Goal: Information Seeking & Learning: Learn about a topic

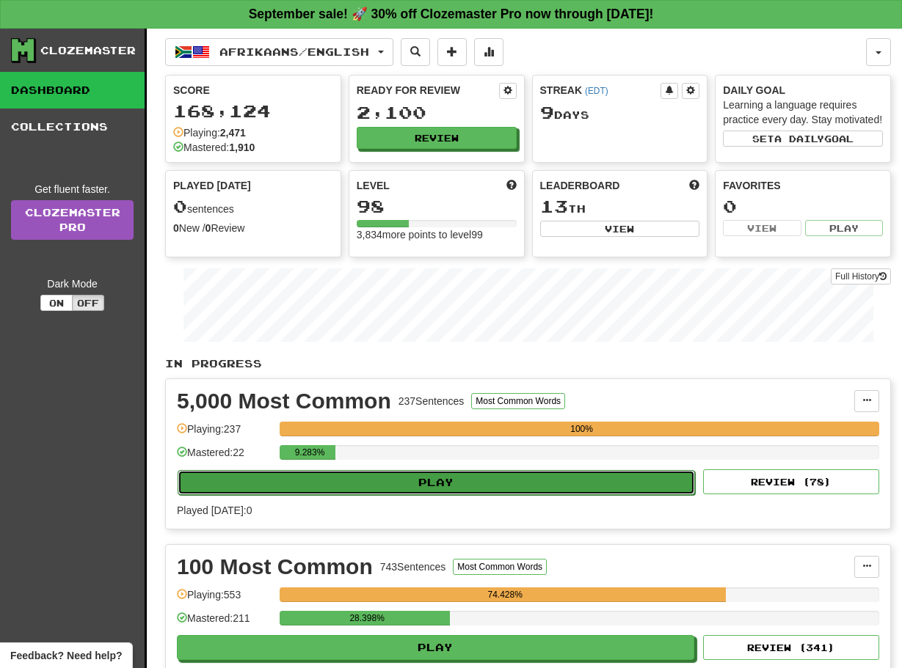
click at [433, 495] on button "Play" at bounding box center [436, 482] width 517 height 25
select select "**"
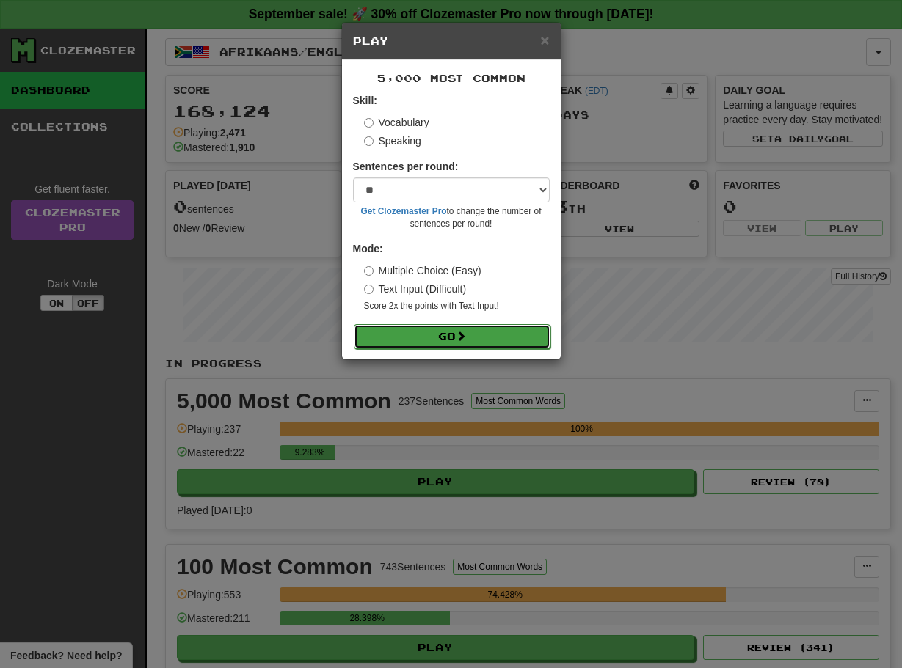
click at [420, 334] on button "Go" at bounding box center [452, 336] width 197 height 25
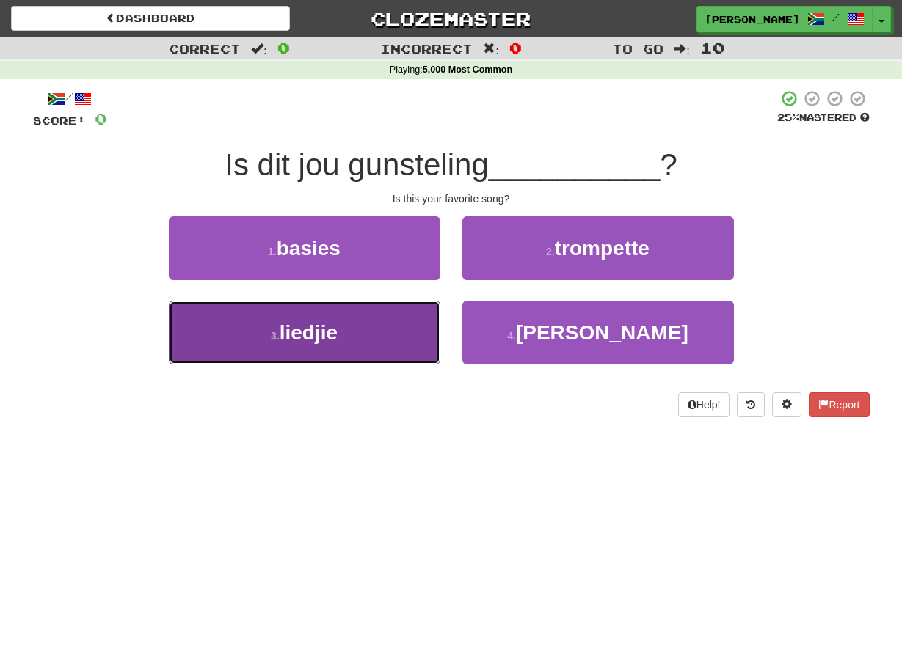
click at [435, 315] on button "3 . liedjie" at bounding box center [304, 333] width 271 height 64
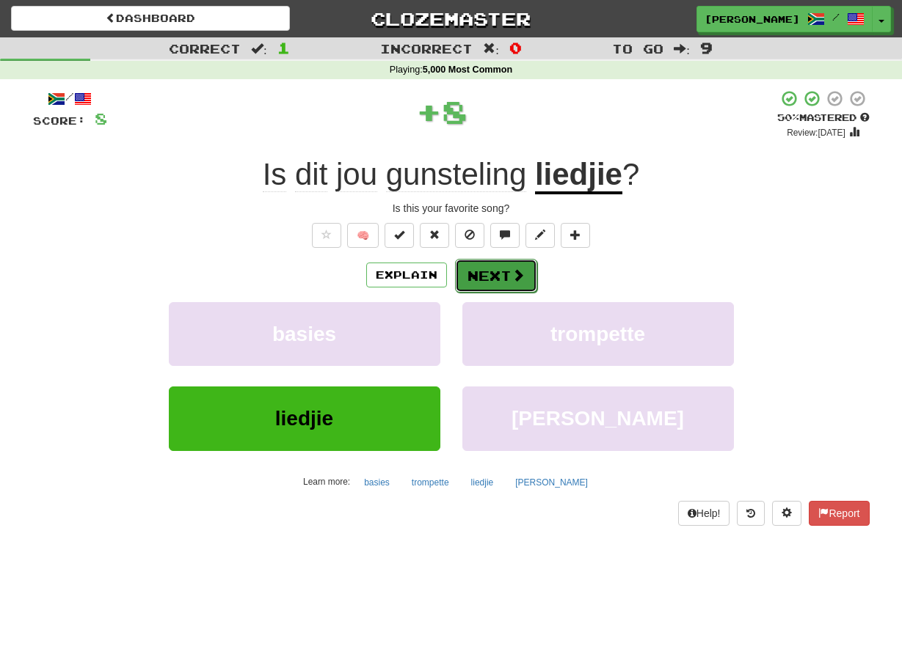
click at [463, 283] on button "Next" at bounding box center [496, 276] width 82 height 34
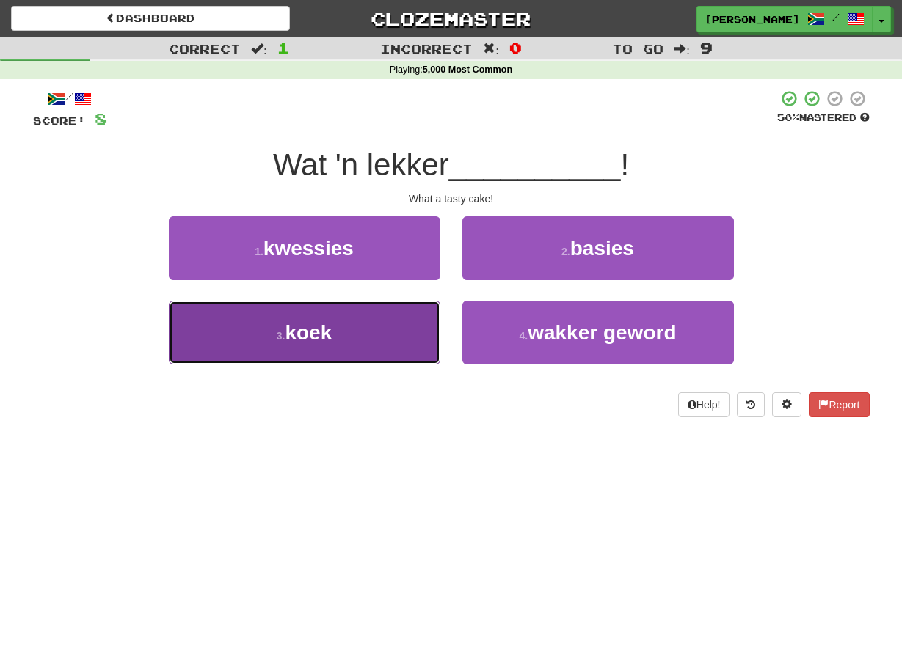
click at [429, 315] on button "3 . koek" at bounding box center [304, 333] width 271 height 64
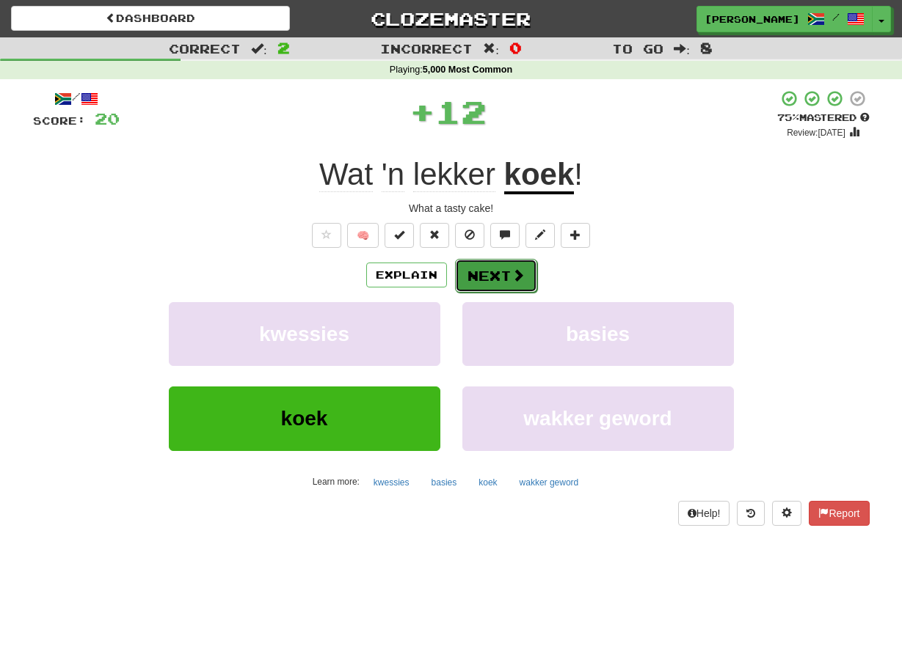
click at [464, 279] on button "Next" at bounding box center [496, 276] width 82 height 34
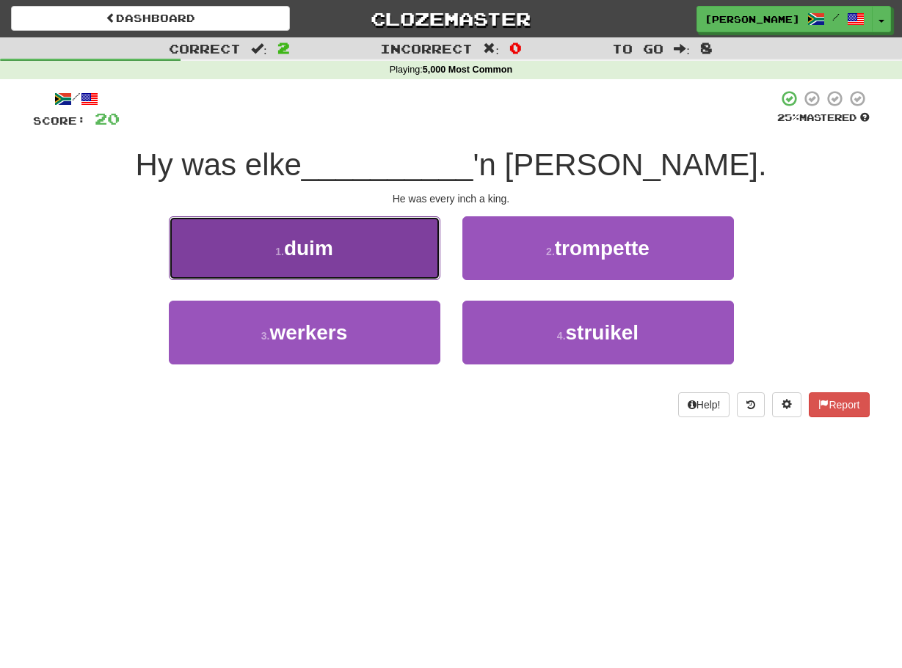
click at [427, 268] on button "1 . duim" at bounding box center [304, 248] width 271 height 64
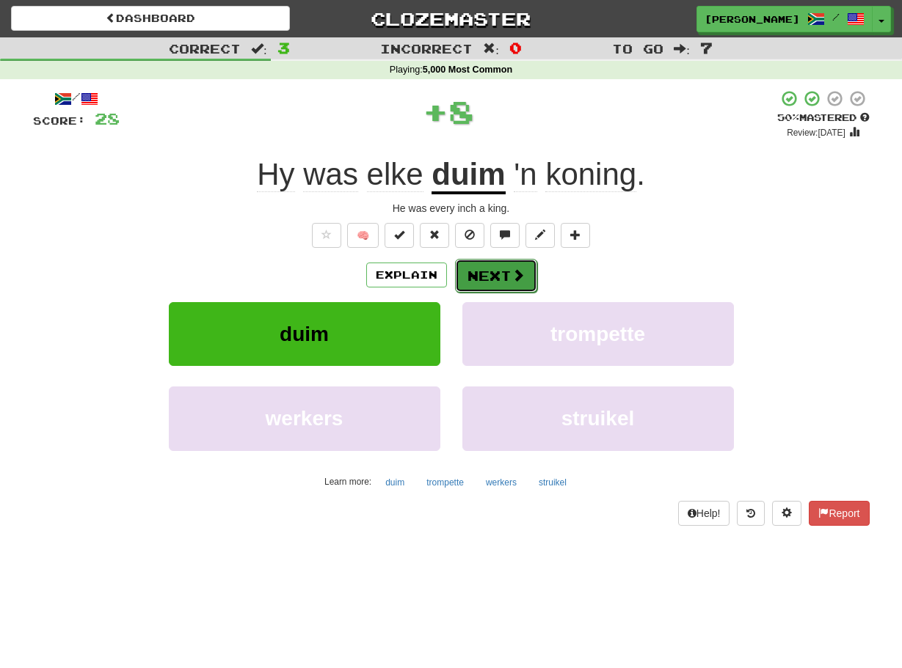
click at [463, 270] on button "Next" at bounding box center [496, 276] width 82 height 34
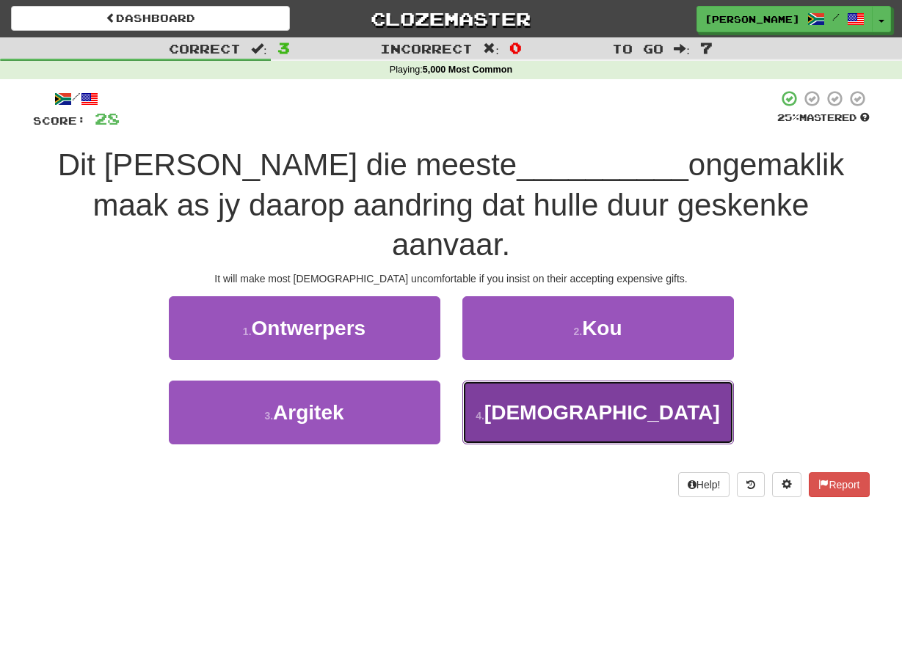
click at [476, 381] on button "4 . [DEMOGRAPHIC_DATA]" at bounding box center [597, 413] width 271 height 64
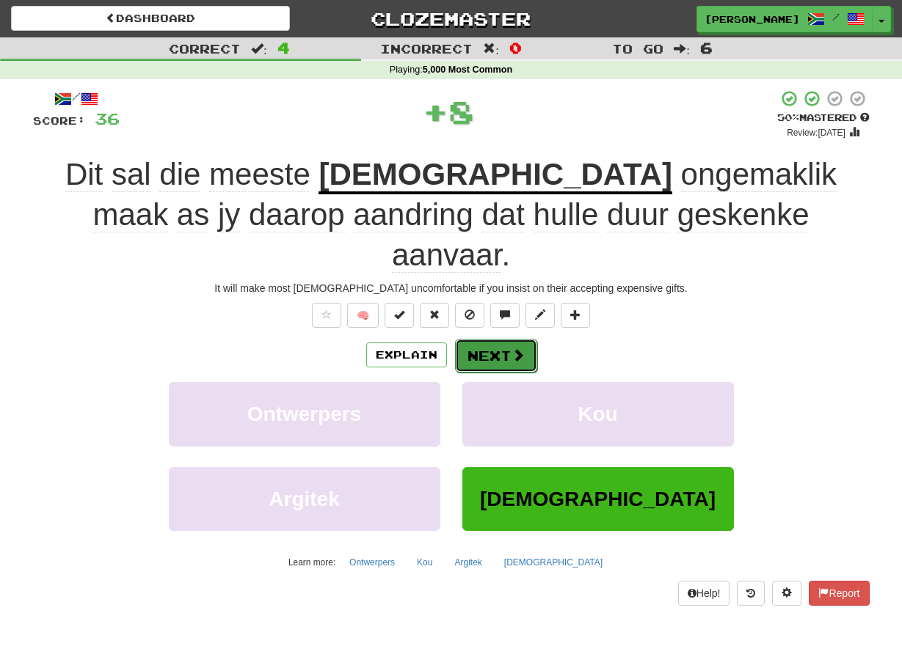
click at [470, 339] on button "Next" at bounding box center [496, 356] width 82 height 34
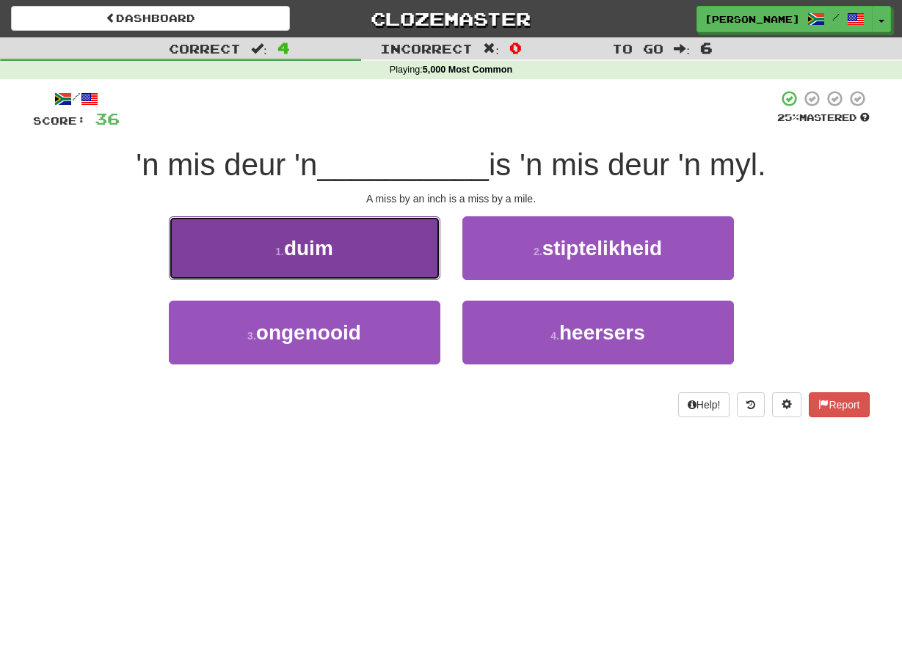
click at [426, 260] on button "1 . duim" at bounding box center [304, 248] width 271 height 64
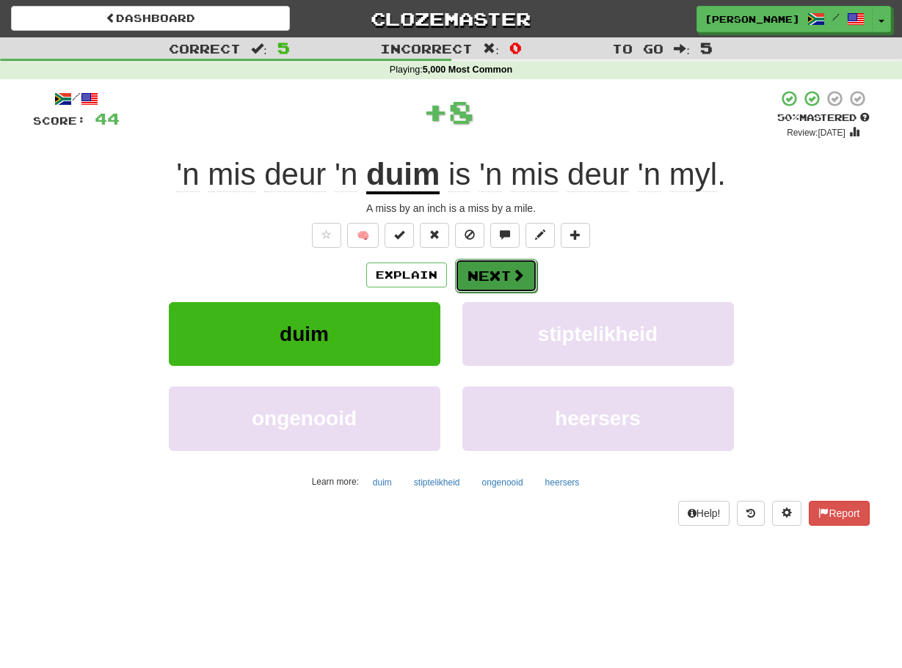
click at [470, 269] on button "Next" at bounding box center [496, 276] width 82 height 34
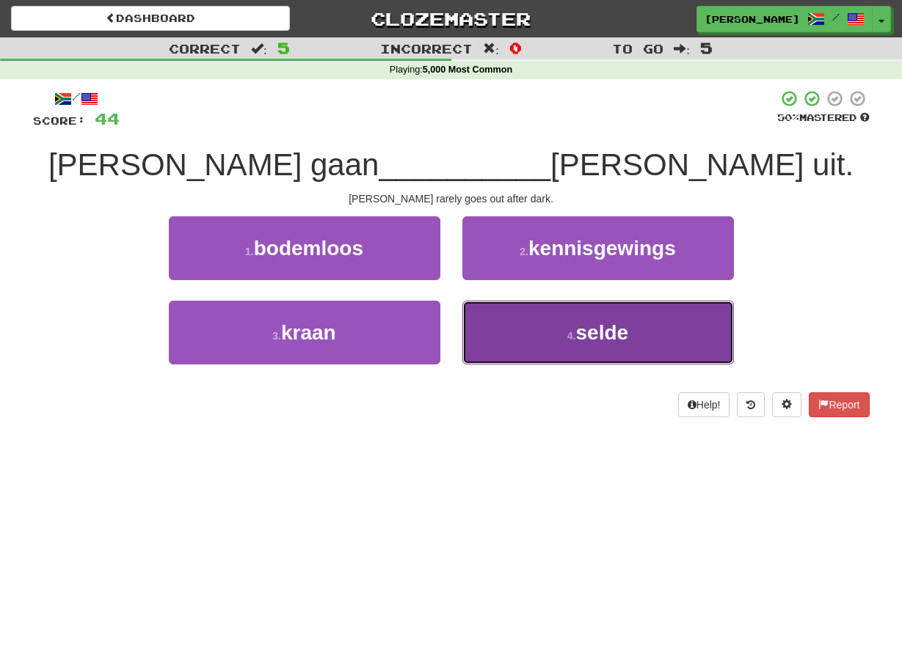
click at [484, 350] on button "4 . selde" at bounding box center [597, 333] width 271 height 64
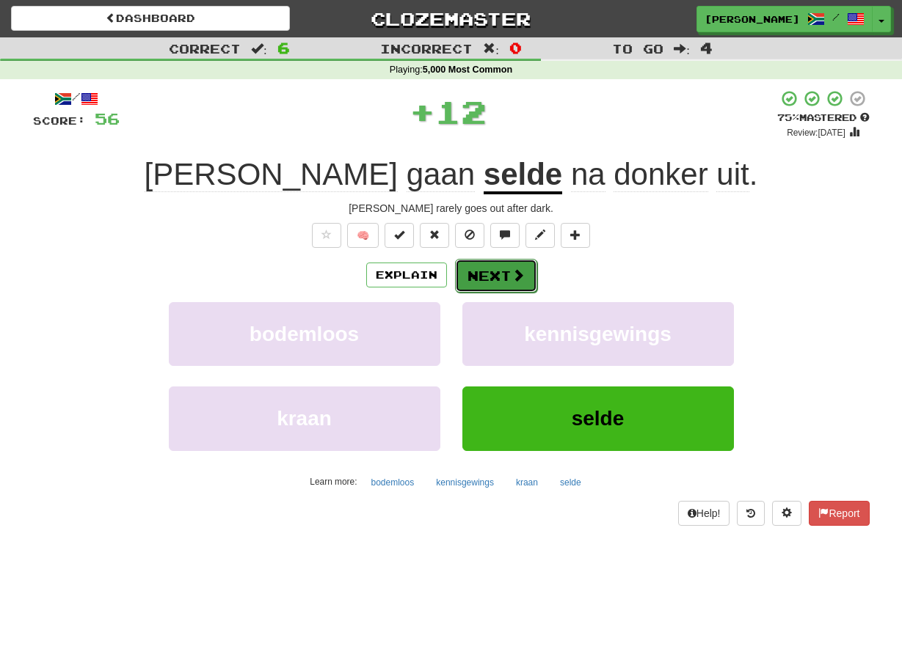
click at [462, 278] on button "Next" at bounding box center [496, 276] width 82 height 34
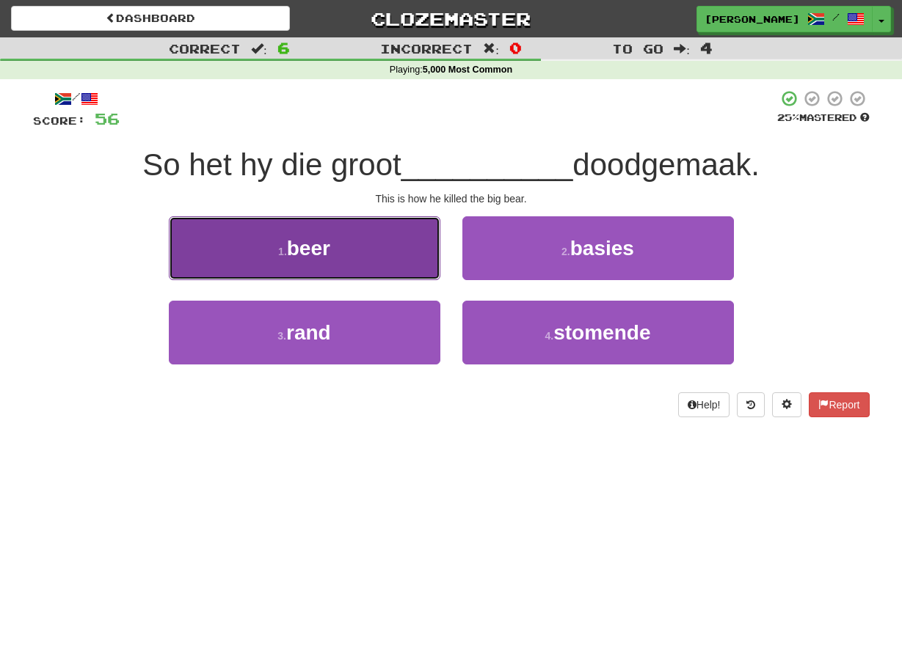
click at [415, 259] on button "1 . beer" at bounding box center [304, 248] width 271 height 64
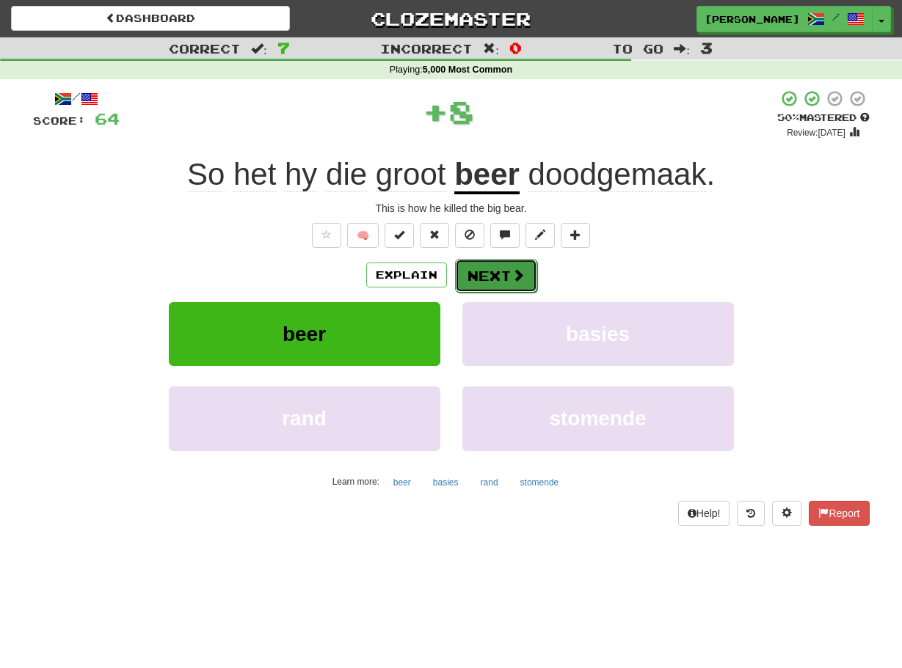
click at [463, 267] on button "Next" at bounding box center [496, 276] width 82 height 34
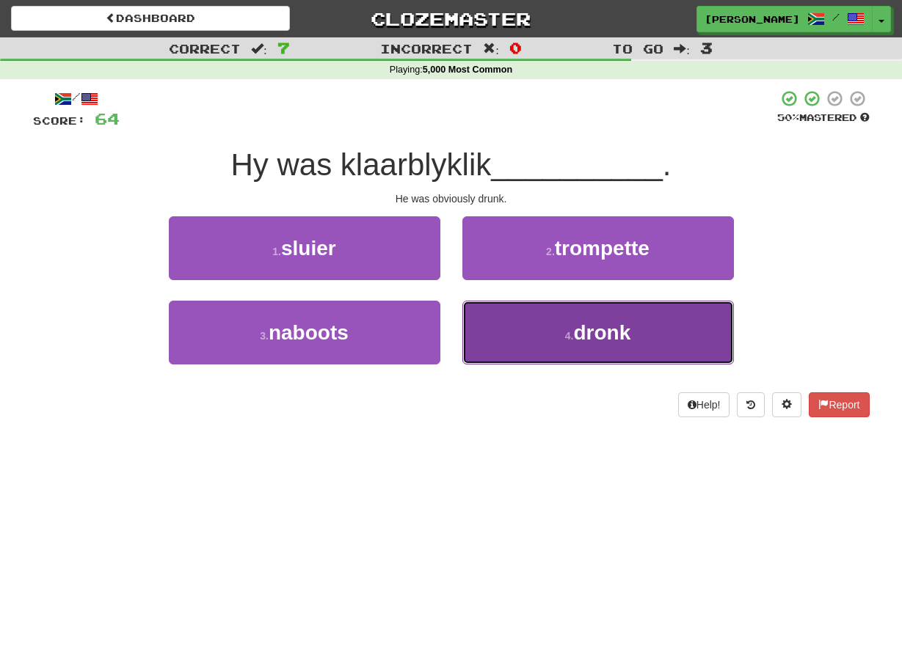
click at [470, 323] on button "4 . dronk" at bounding box center [597, 333] width 271 height 64
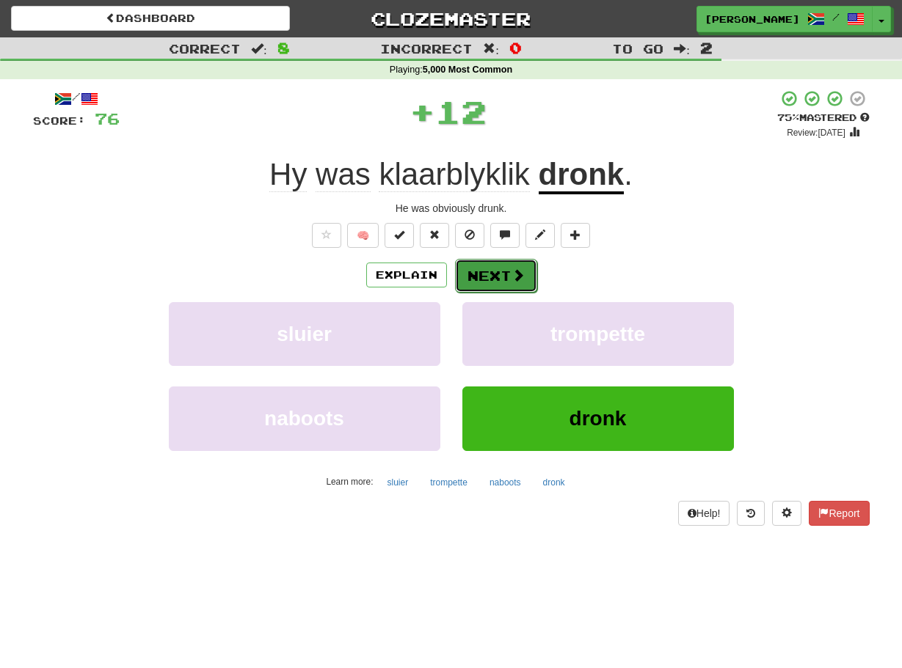
click at [465, 279] on button "Next" at bounding box center [496, 276] width 82 height 34
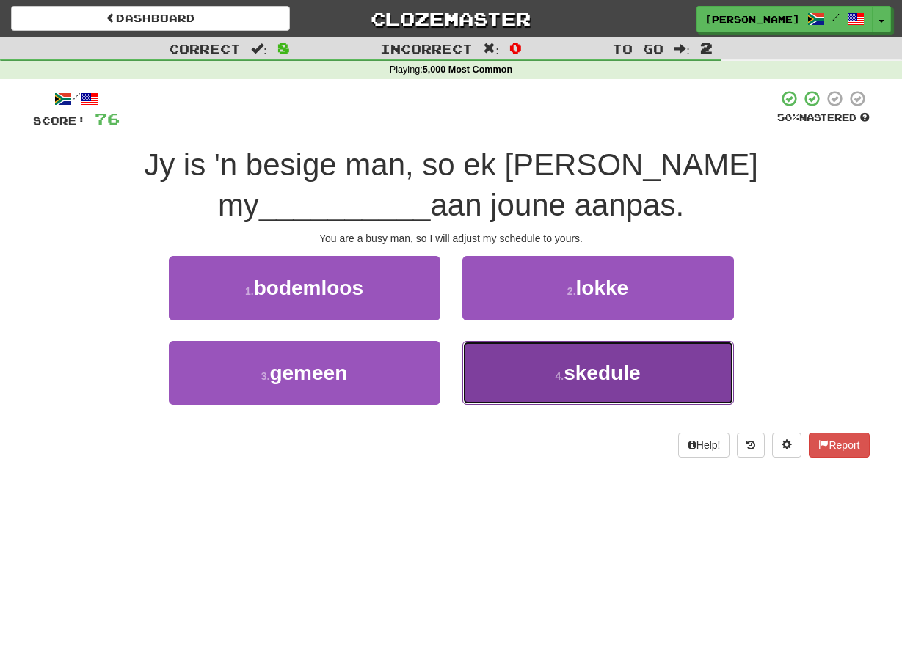
click at [475, 356] on button "4 . skedule" at bounding box center [597, 373] width 271 height 64
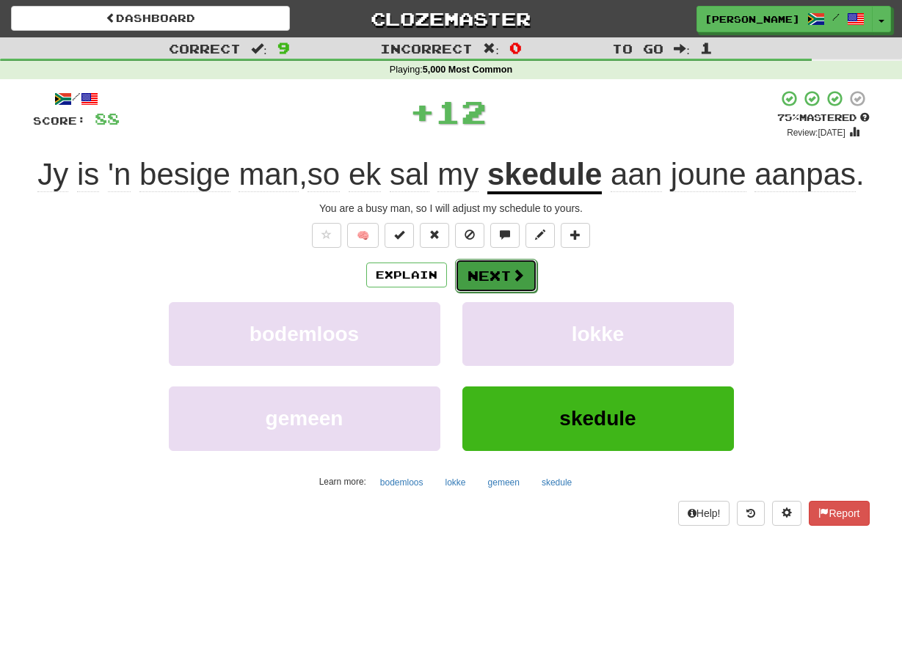
click at [461, 280] on button "Next" at bounding box center [496, 276] width 82 height 34
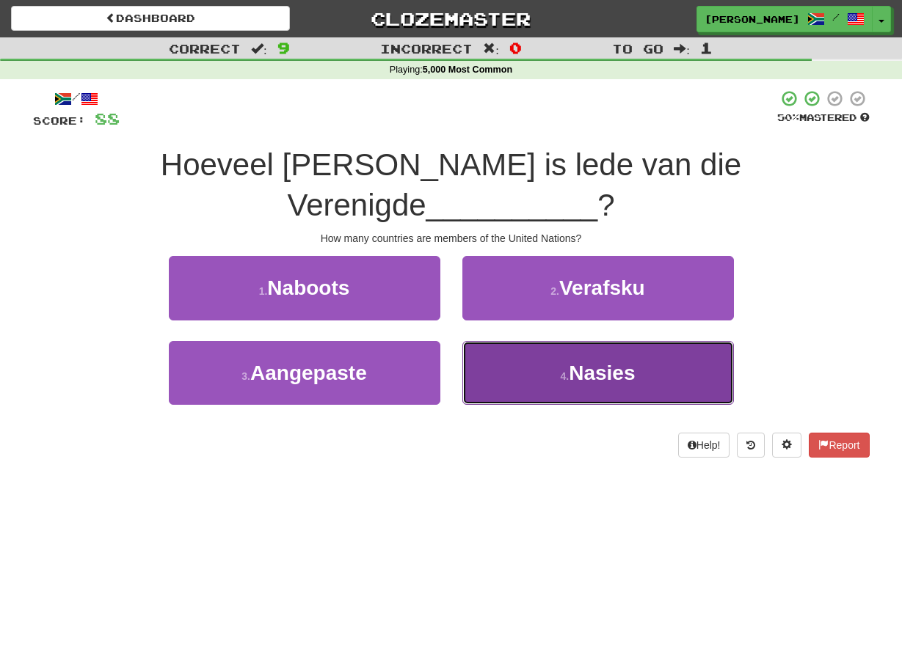
click at [470, 341] on button "4 . Nasies" at bounding box center [597, 373] width 271 height 64
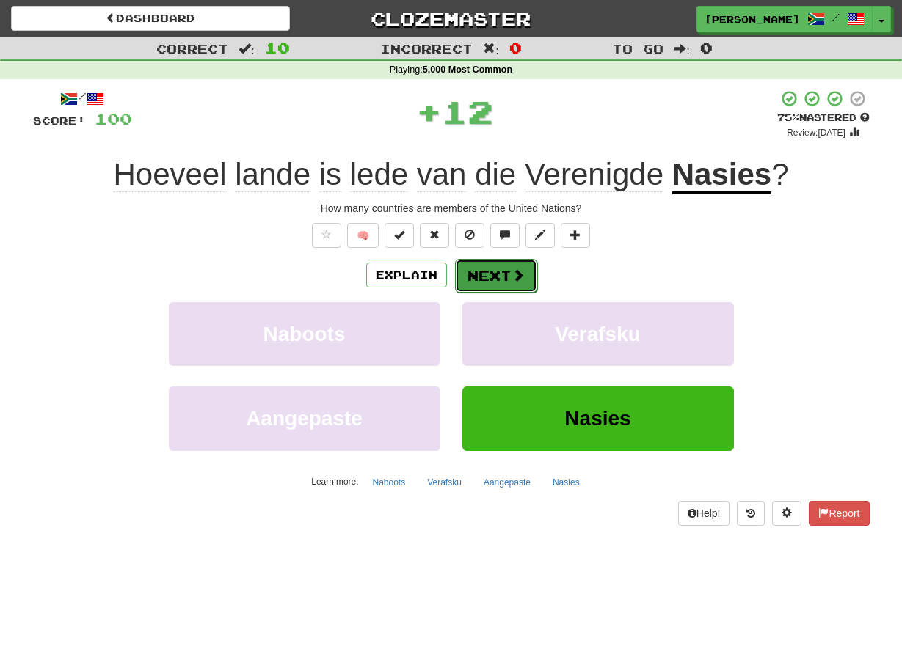
click at [470, 274] on button "Next" at bounding box center [496, 276] width 82 height 34
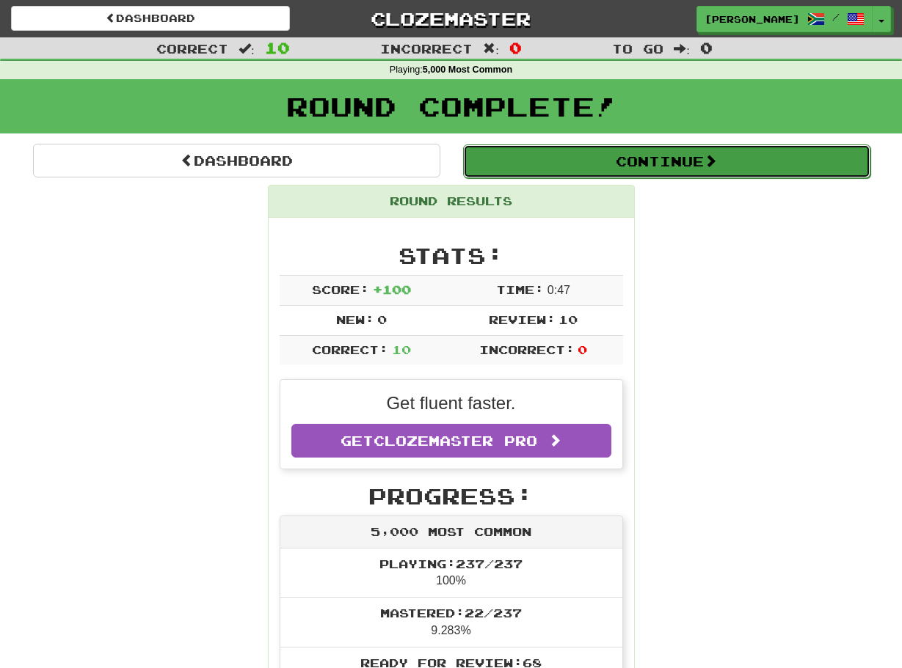
click at [687, 158] on button "Continue" at bounding box center [666, 162] width 407 height 34
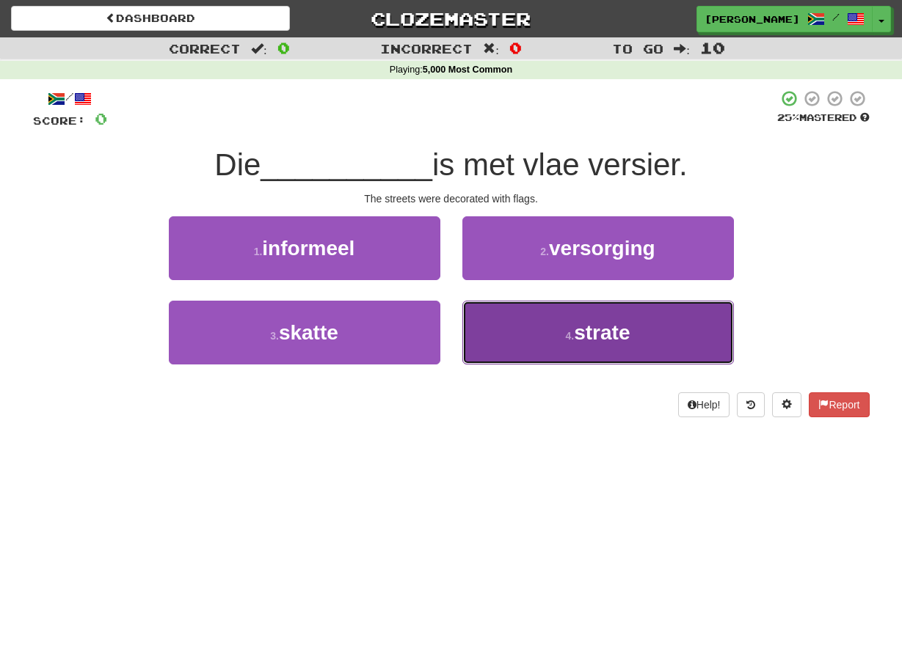
click at [488, 332] on button "4 . strate" at bounding box center [597, 333] width 271 height 64
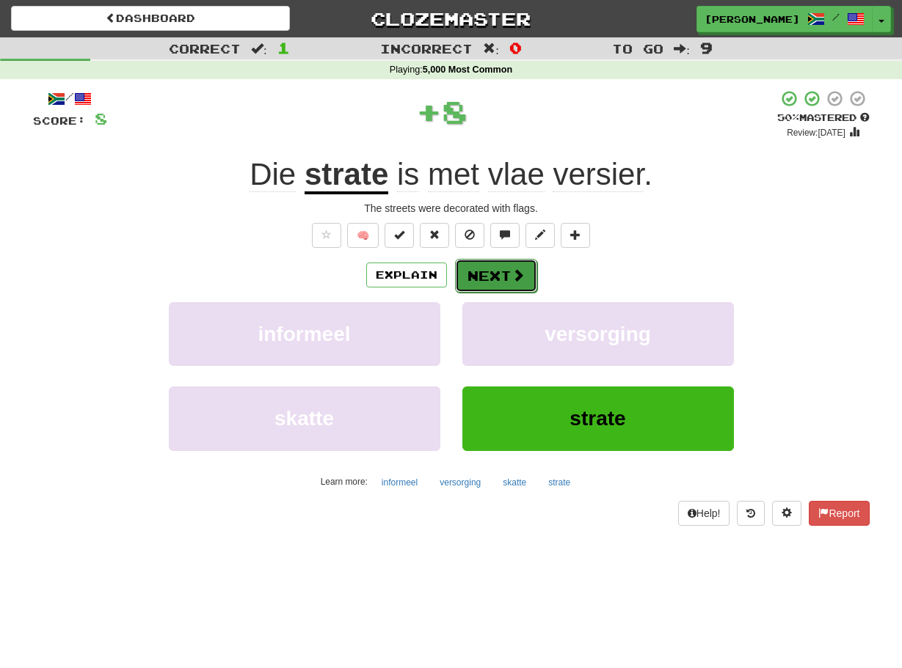
click at [464, 279] on button "Next" at bounding box center [496, 276] width 82 height 34
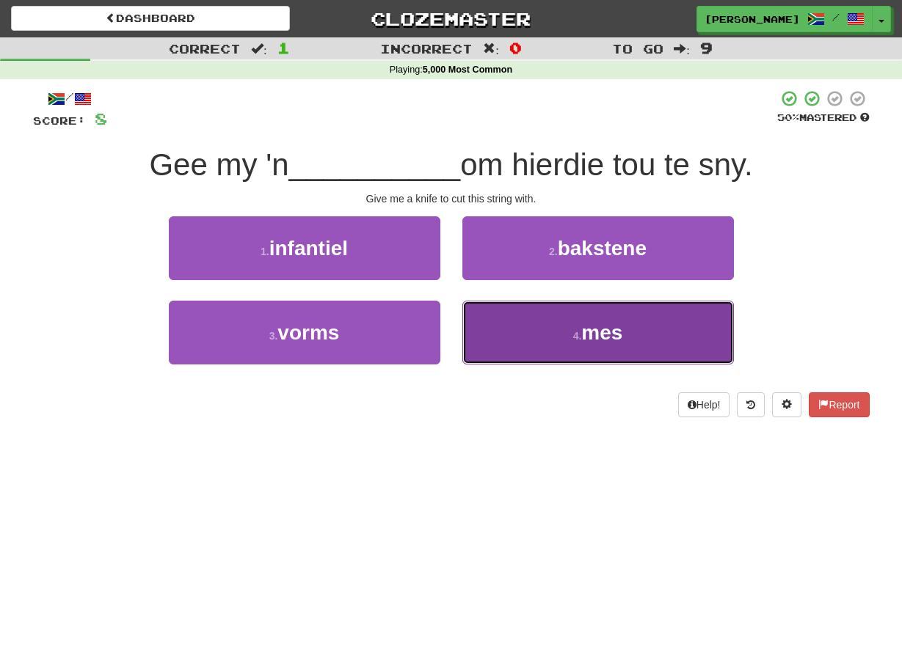
click at [486, 321] on button "4 . mes" at bounding box center [597, 333] width 271 height 64
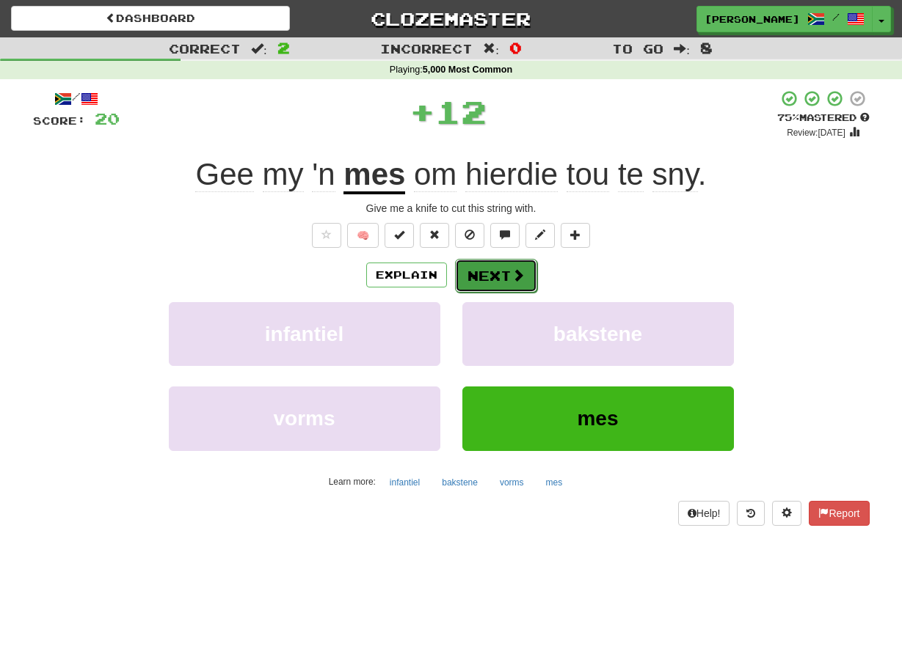
click at [461, 271] on button "Next" at bounding box center [496, 276] width 82 height 34
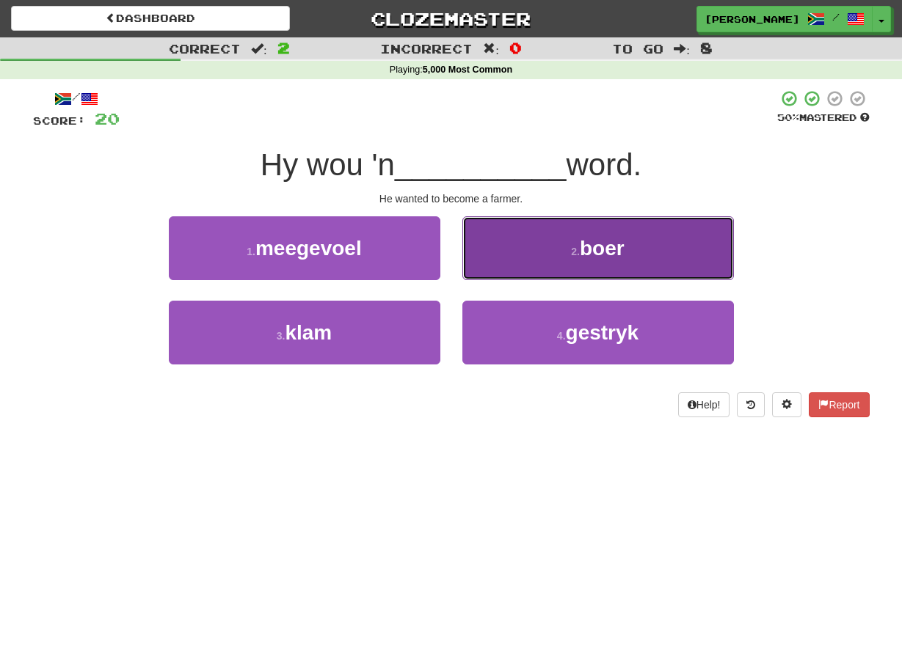
click at [481, 262] on button "2 . boer" at bounding box center [597, 248] width 271 height 64
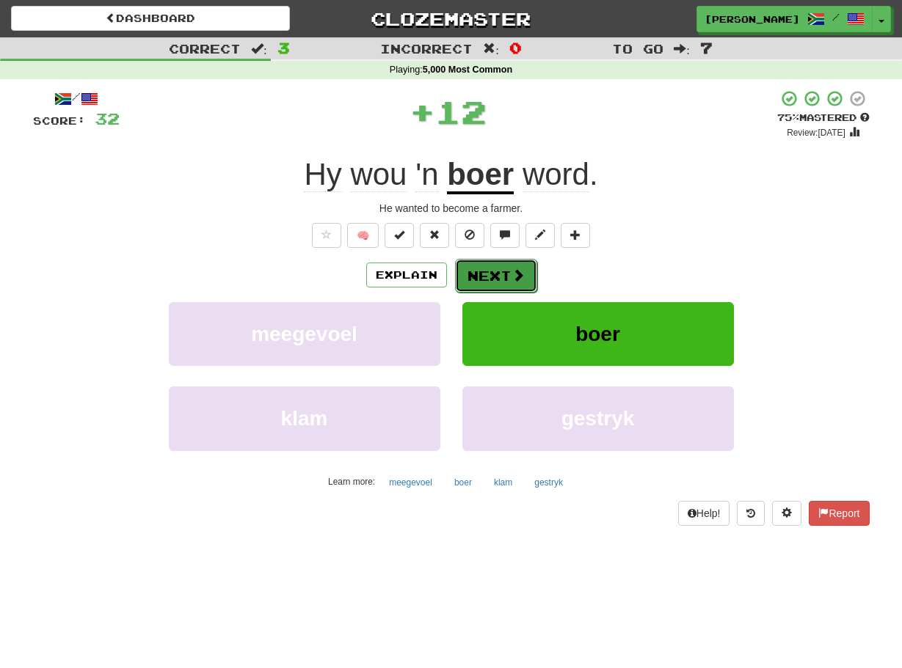
click at [474, 277] on button "Next" at bounding box center [496, 276] width 82 height 34
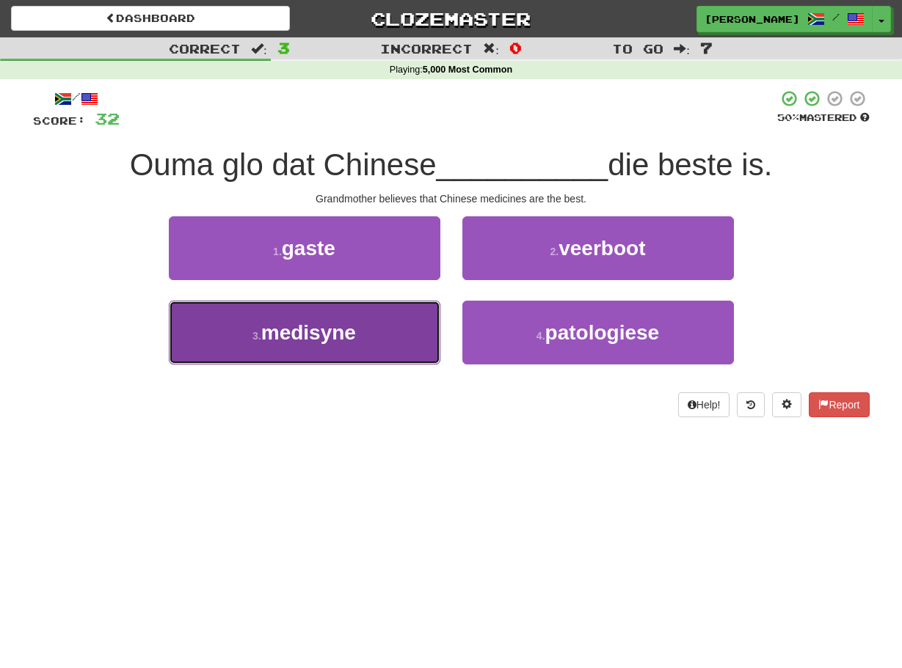
click at [428, 335] on button "3 . medisyne" at bounding box center [304, 333] width 271 height 64
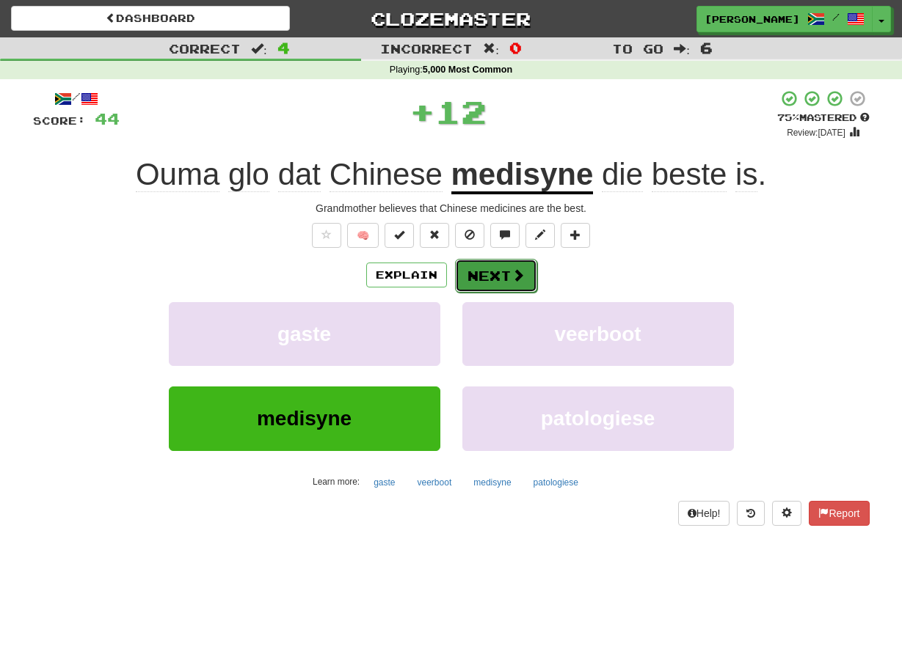
click at [472, 277] on button "Next" at bounding box center [496, 276] width 82 height 34
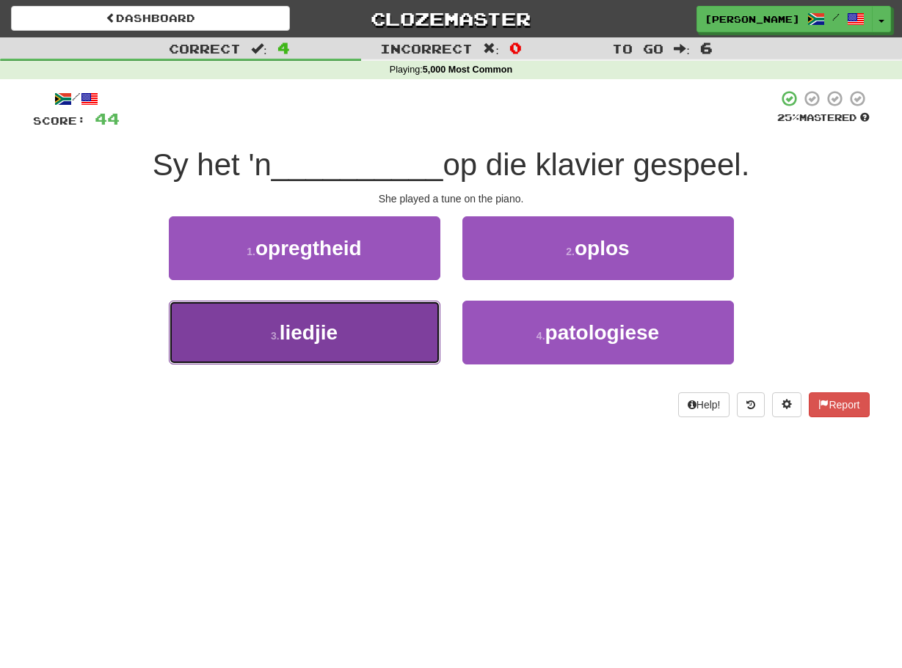
click at [428, 327] on button "3 . liedjie" at bounding box center [304, 333] width 271 height 64
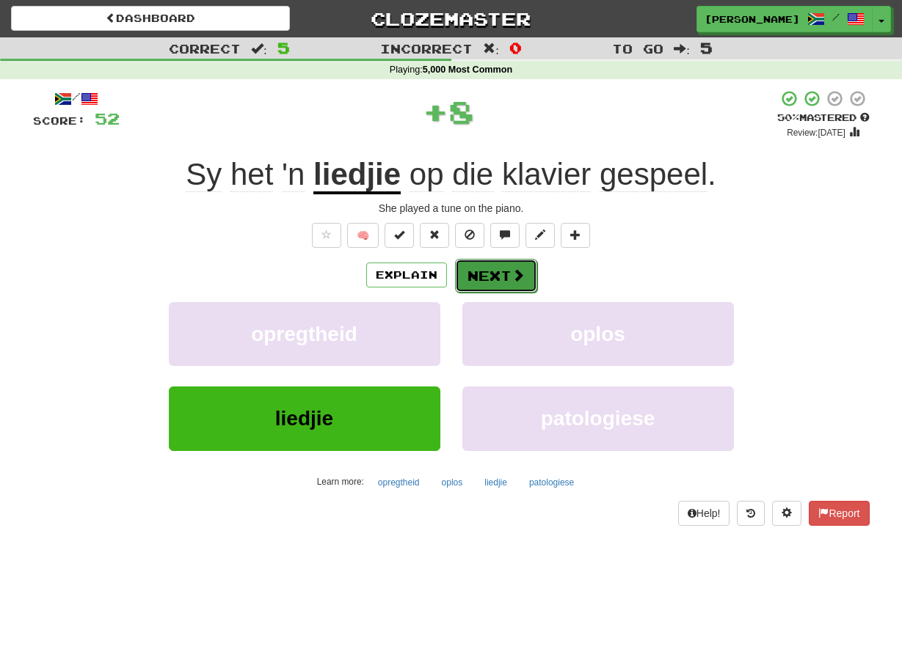
click at [470, 274] on button "Next" at bounding box center [496, 276] width 82 height 34
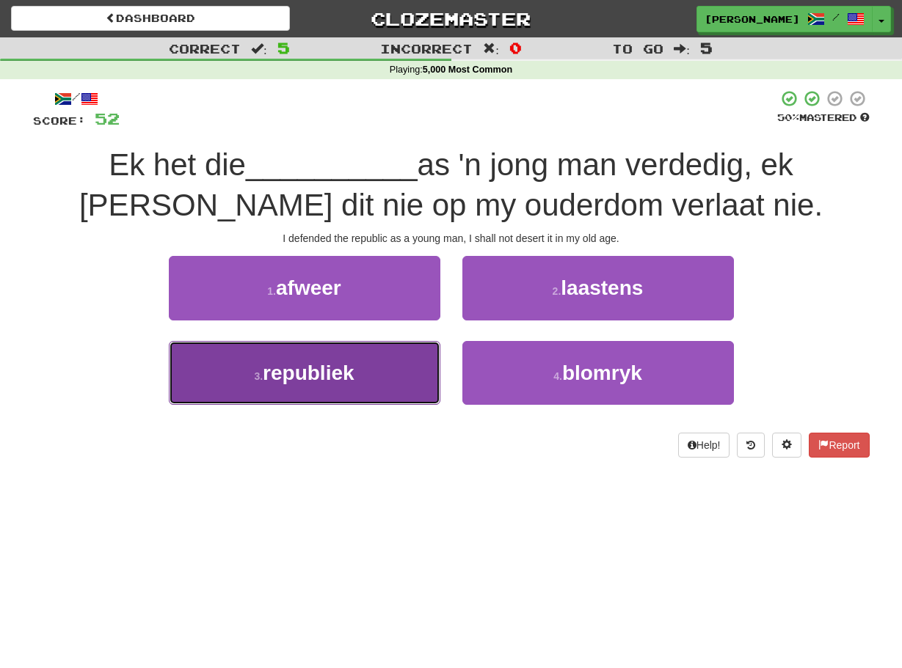
click at [423, 354] on button "3 . republiek" at bounding box center [304, 373] width 271 height 64
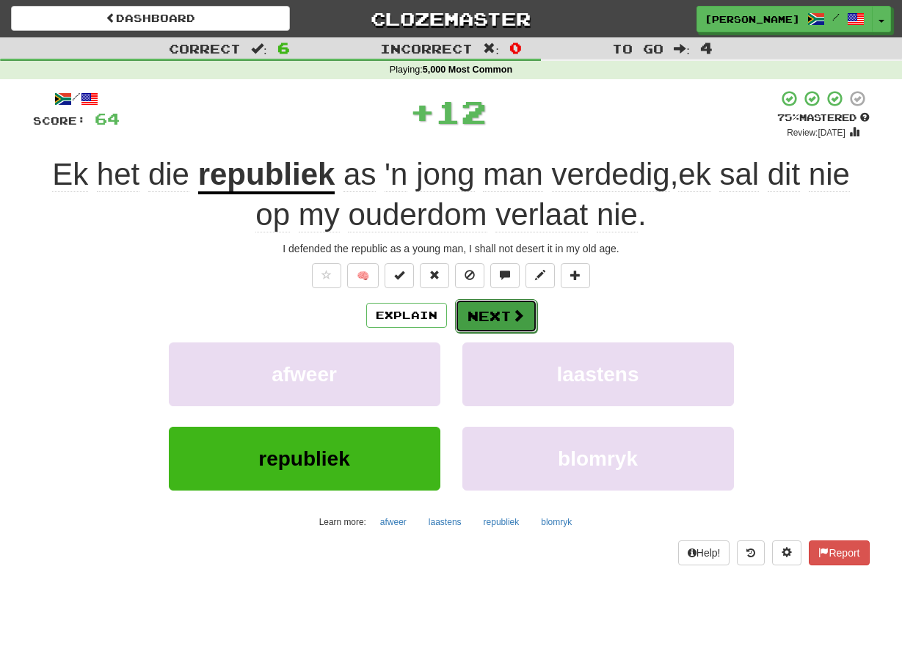
click at [474, 318] on button "Next" at bounding box center [496, 316] width 82 height 34
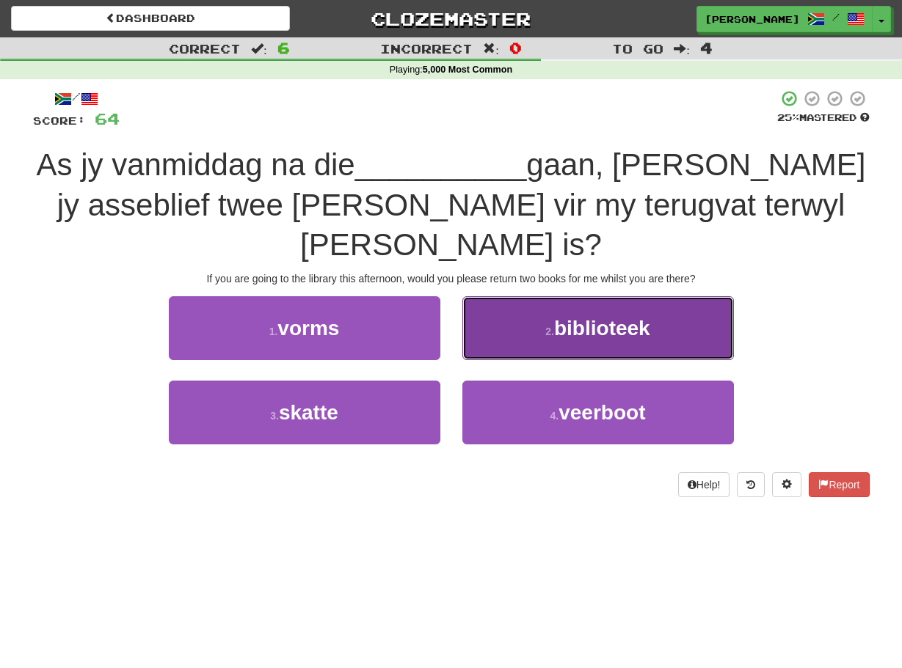
click at [481, 306] on button "2 . biblioteek" at bounding box center [597, 328] width 271 height 64
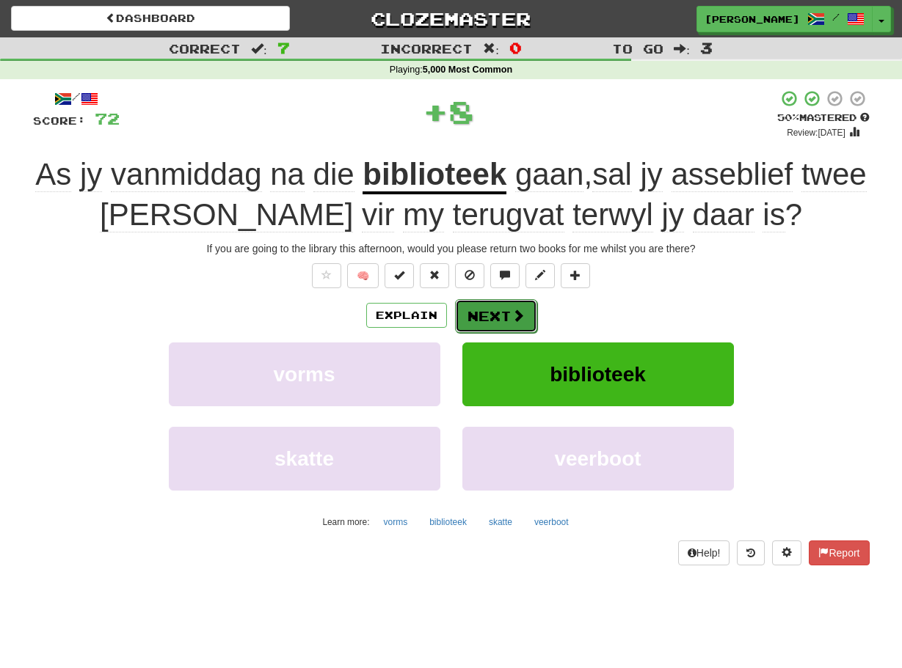
click at [473, 312] on button "Next" at bounding box center [496, 316] width 82 height 34
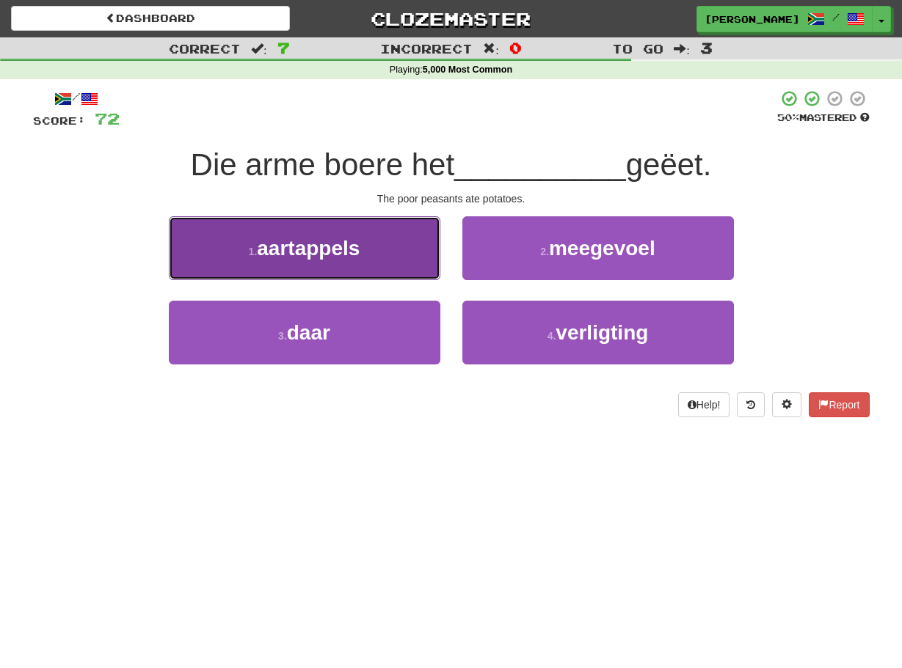
click at [418, 255] on button "1 . aartappels" at bounding box center [304, 248] width 271 height 64
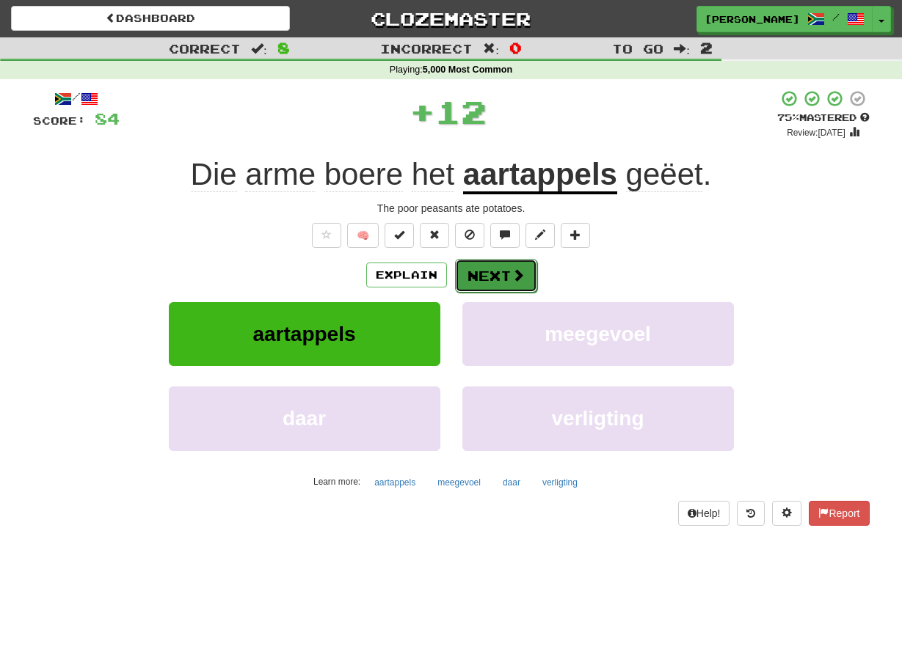
click at [469, 274] on button "Next" at bounding box center [496, 276] width 82 height 34
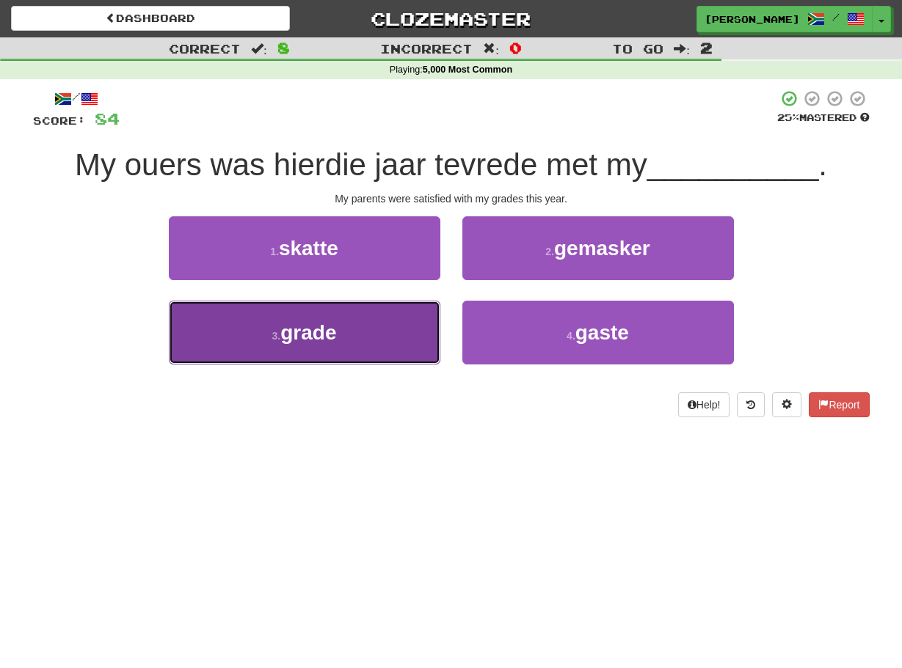
click at [416, 328] on button "3 . grade" at bounding box center [304, 333] width 271 height 64
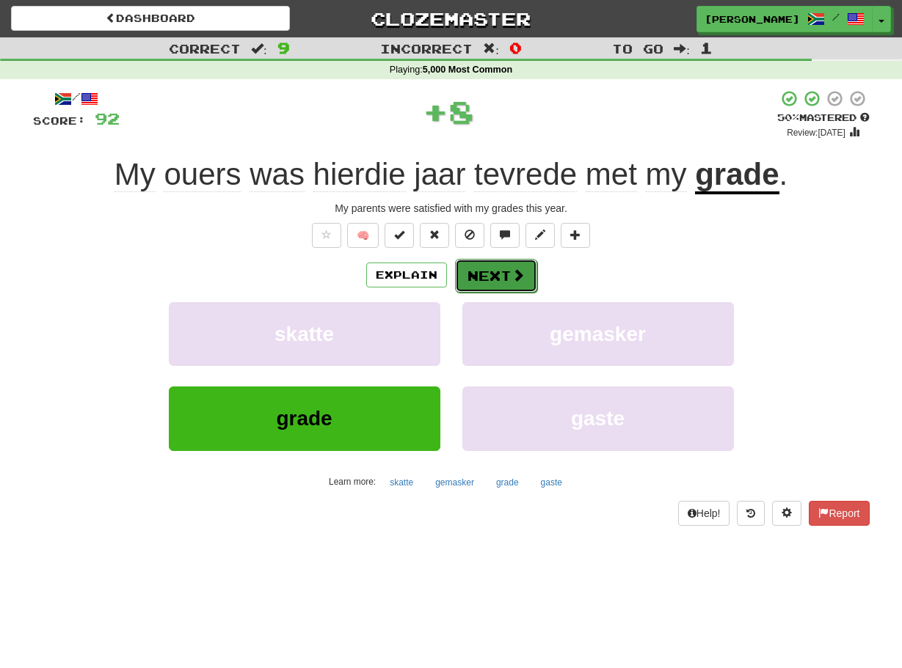
click at [464, 276] on button "Next" at bounding box center [496, 276] width 82 height 34
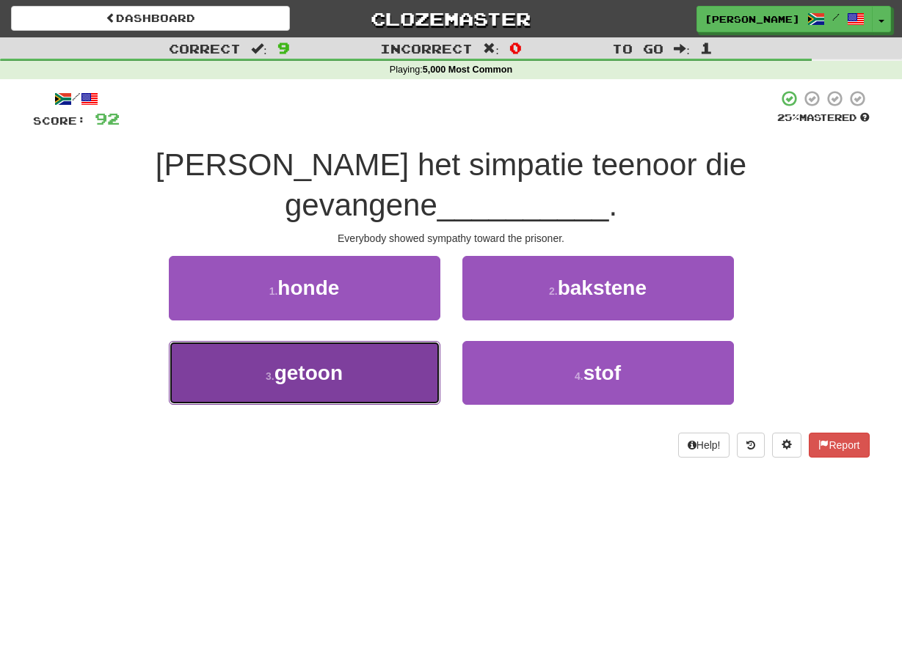
click at [411, 341] on button "3 . getoon" at bounding box center [304, 373] width 271 height 64
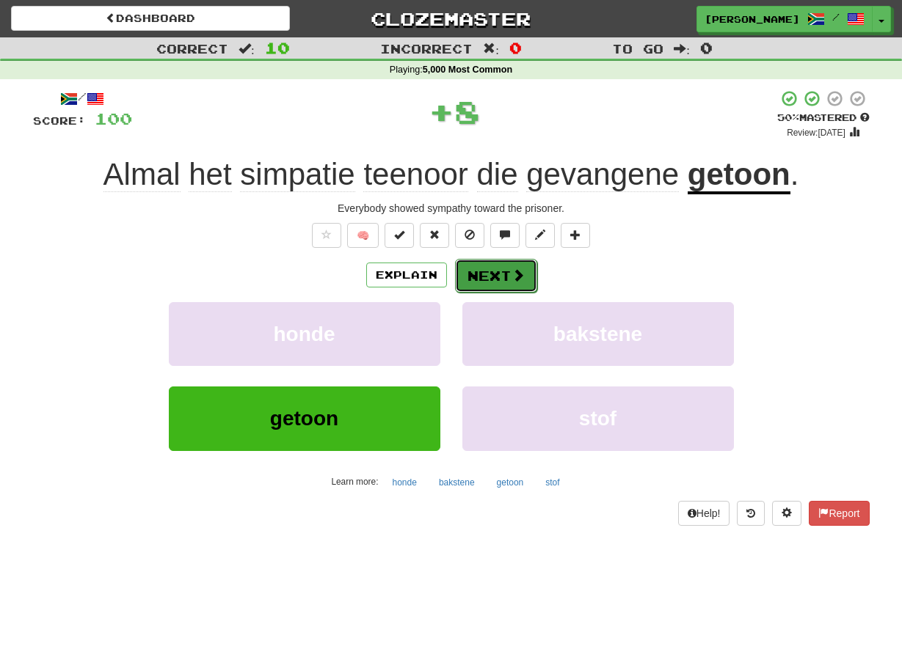
click at [464, 269] on button "Next" at bounding box center [496, 276] width 82 height 34
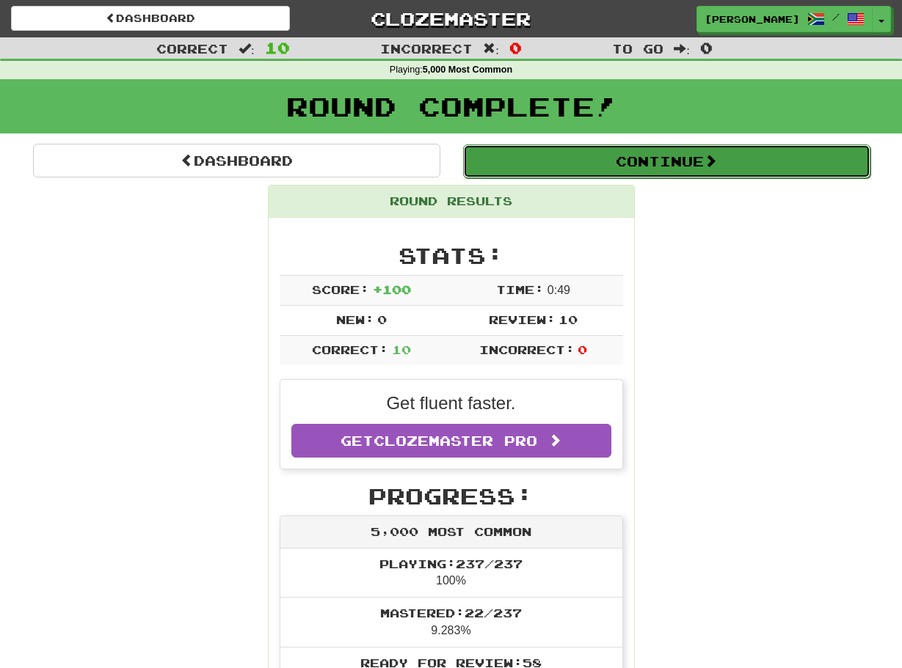
click at [550, 165] on button "Continue" at bounding box center [666, 162] width 407 height 34
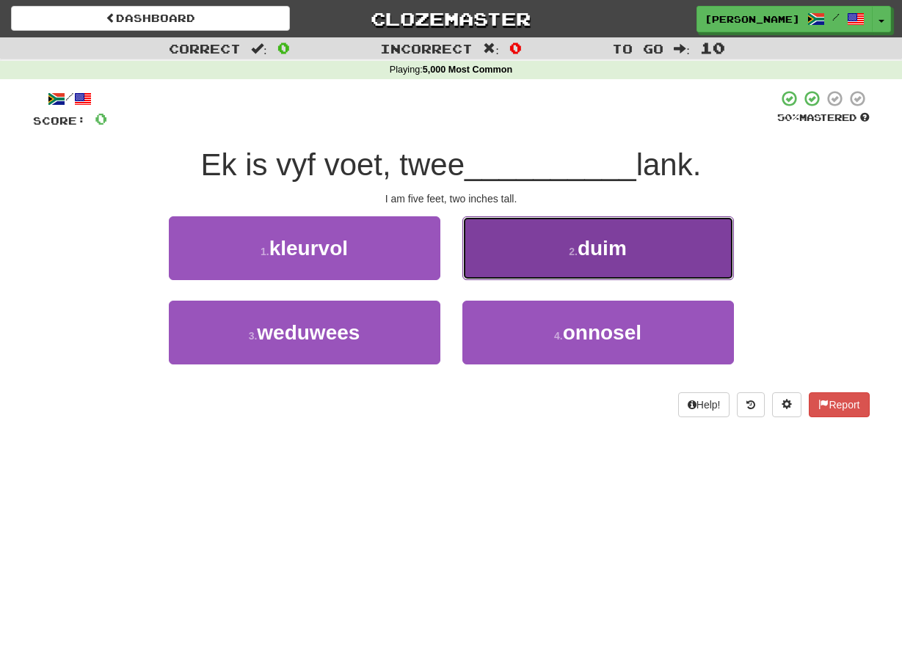
click at [496, 254] on button "2 . duim" at bounding box center [597, 248] width 271 height 64
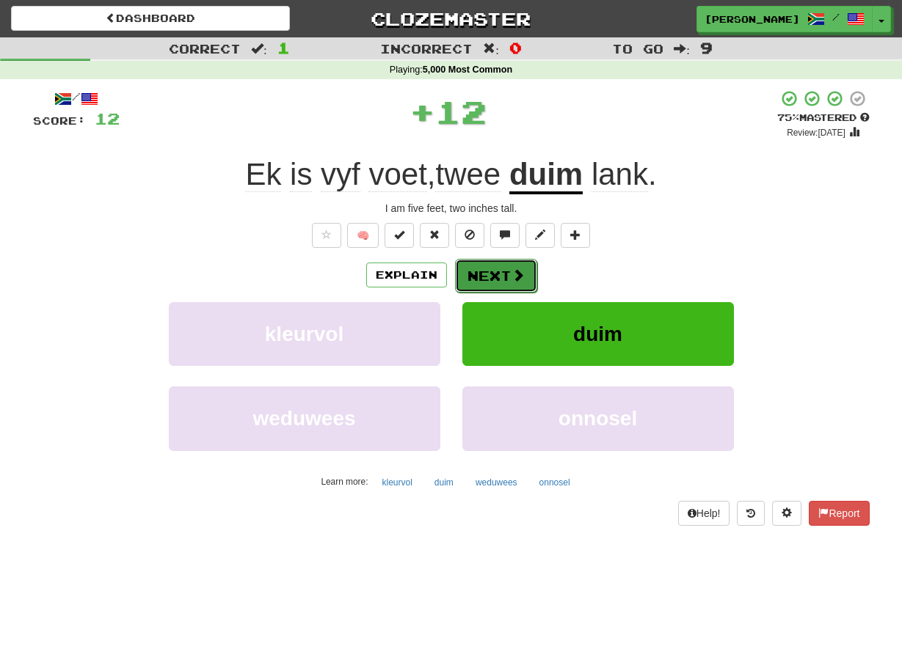
click at [465, 274] on button "Next" at bounding box center [496, 276] width 82 height 34
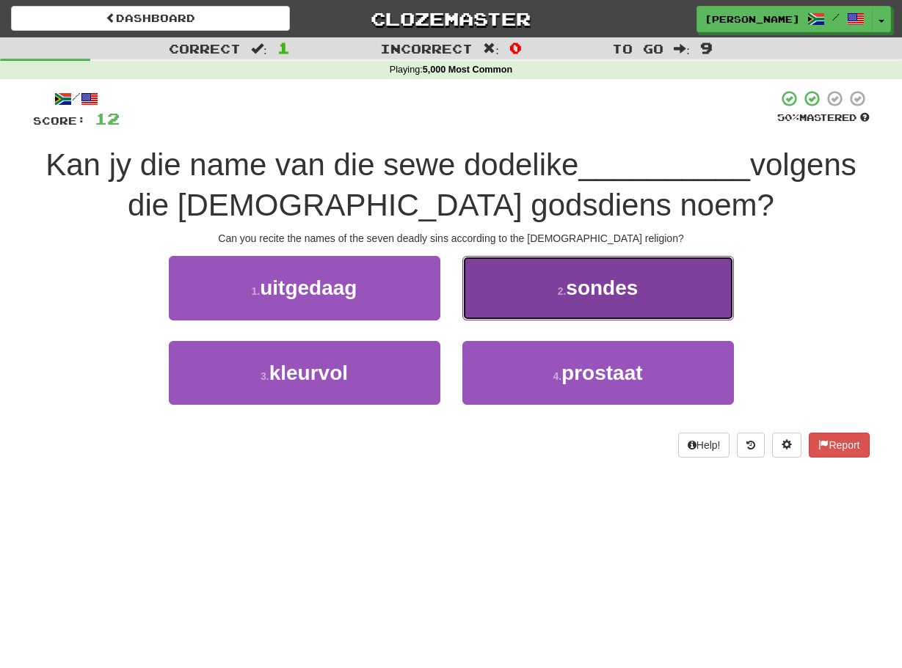
click at [476, 292] on button "2 . sondes" at bounding box center [597, 288] width 271 height 64
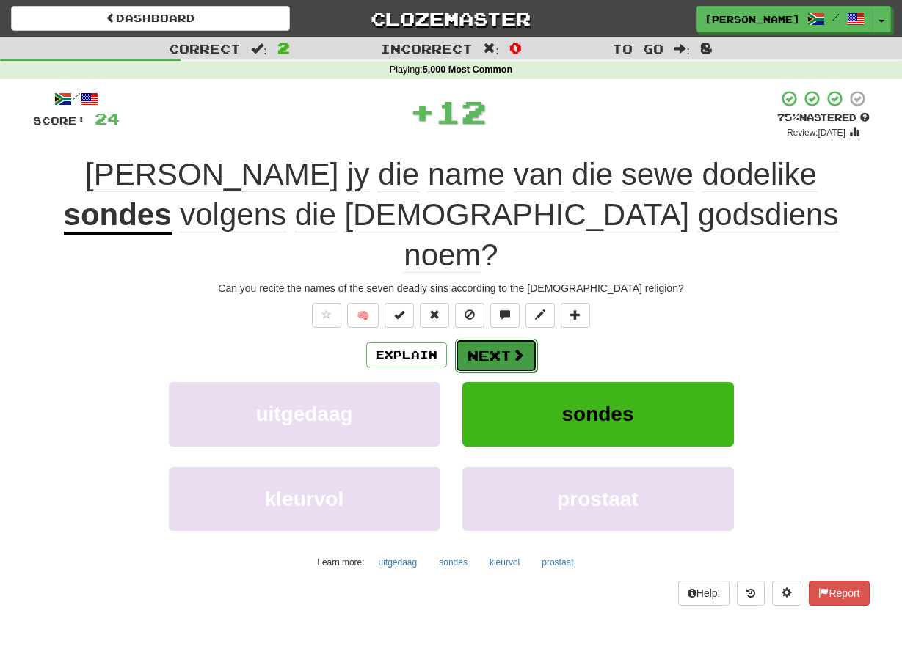
click at [467, 339] on button "Next" at bounding box center [496, 356] width 82 height 34
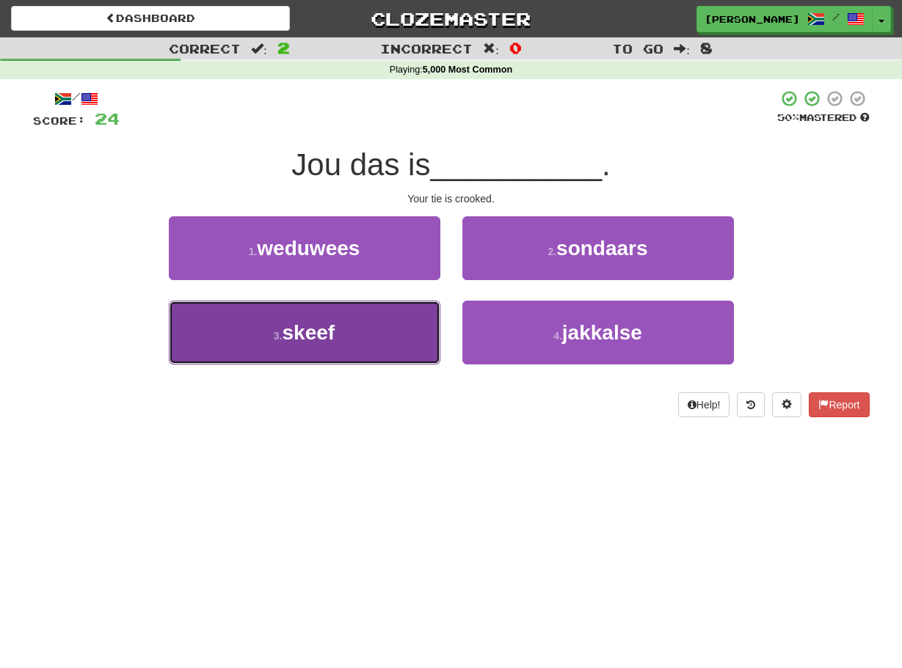
click at [415, 326] on button "3 . skeef" at bounding box center [304, 333] width 271 height 64
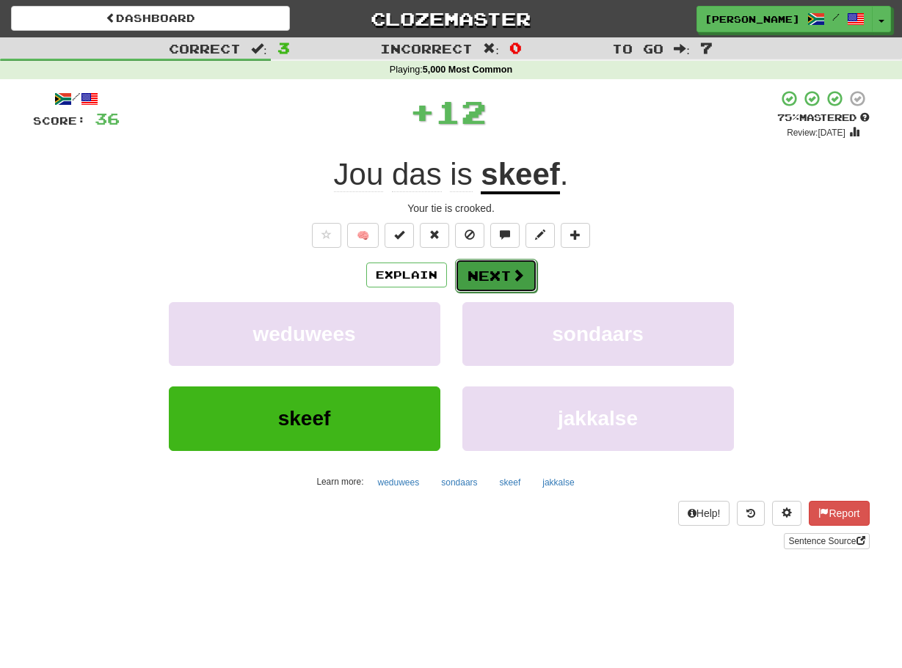
click at [473, 271] on button "Next" at bounding box center [496, 276] width 82 height 34
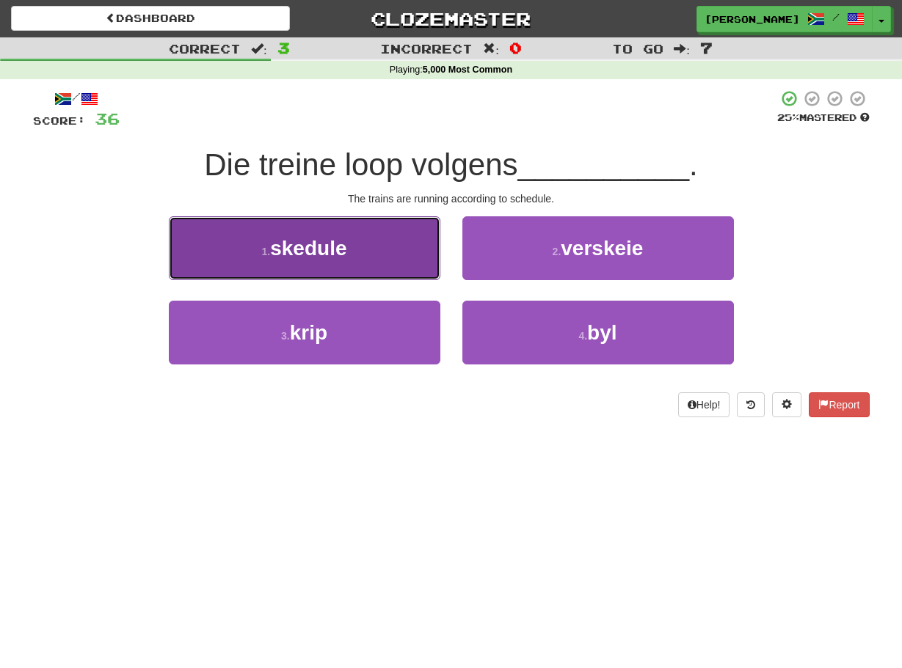
click at [428, 260] on button "1 . skedule" at bounding box center [304, 248] width 271 height 64
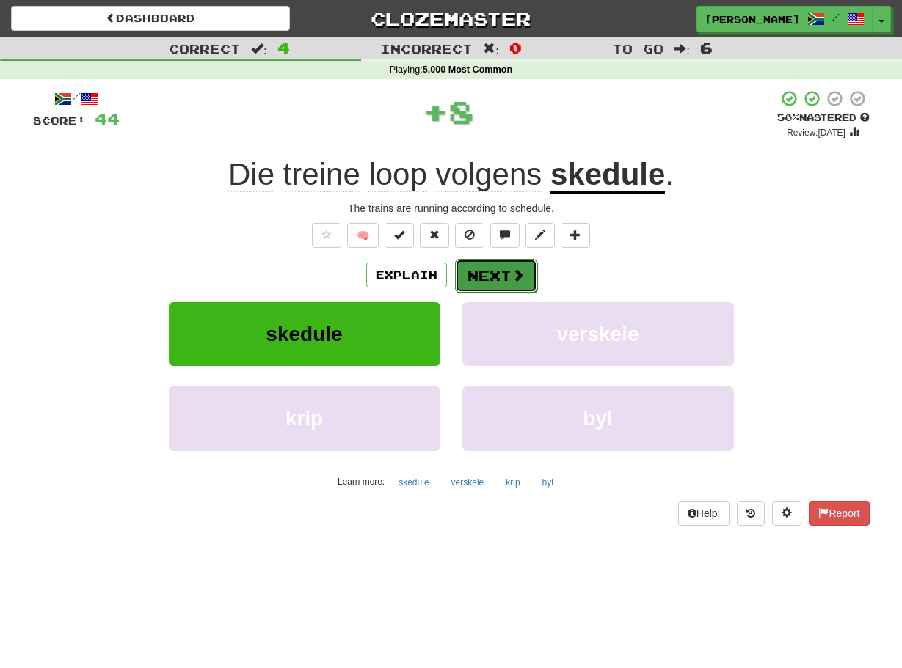
click at [471, 274] on button "Next" at bounding box center [496, 276] width 82 height 34
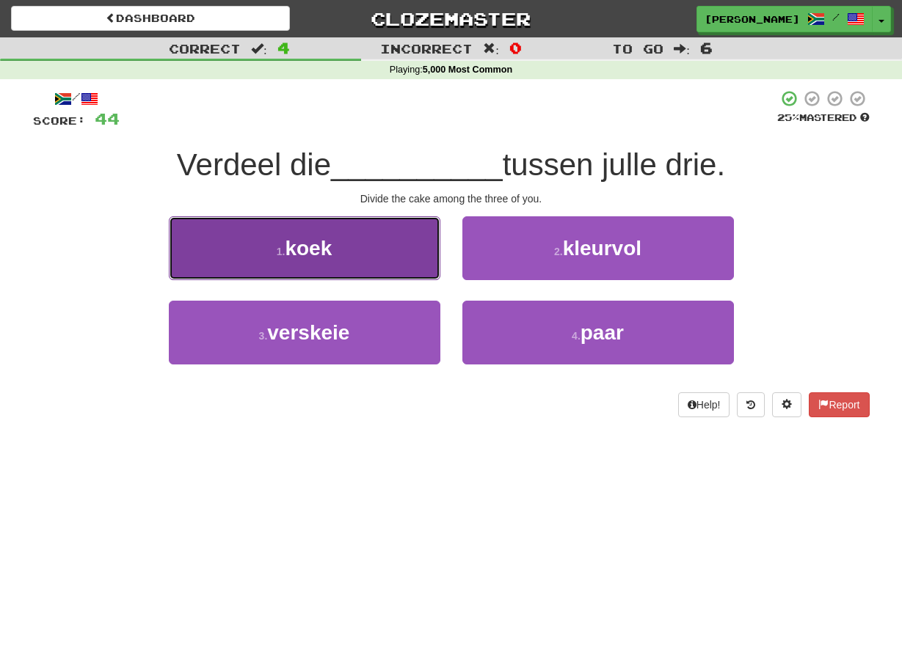
click at [423, 259] on button "1 . koek" at bounding box center [304, 248] width 271 height 64
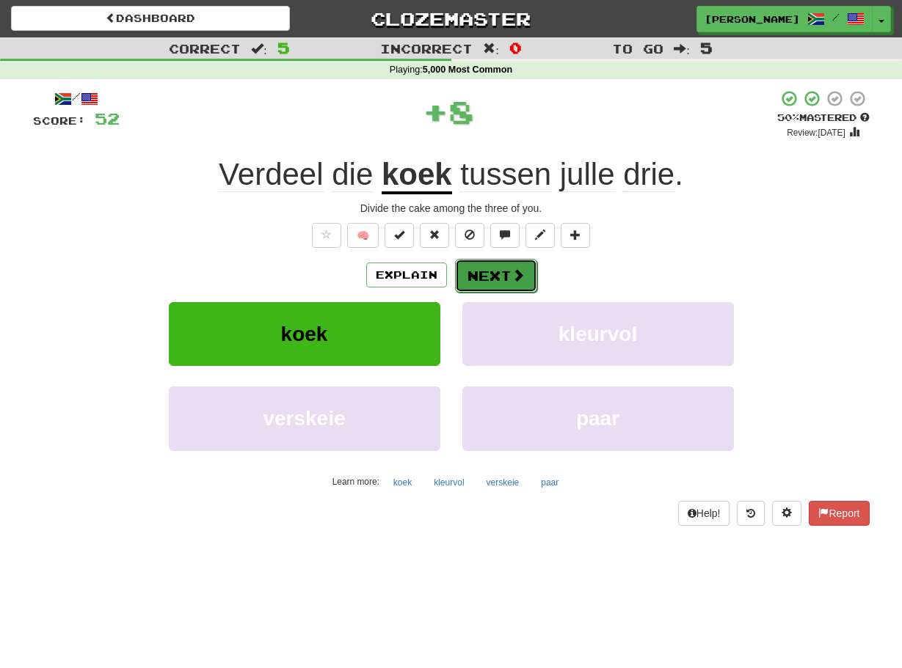
click at [464, 271] on button "Next" at bounding box center [496, 276] width 82 height 34
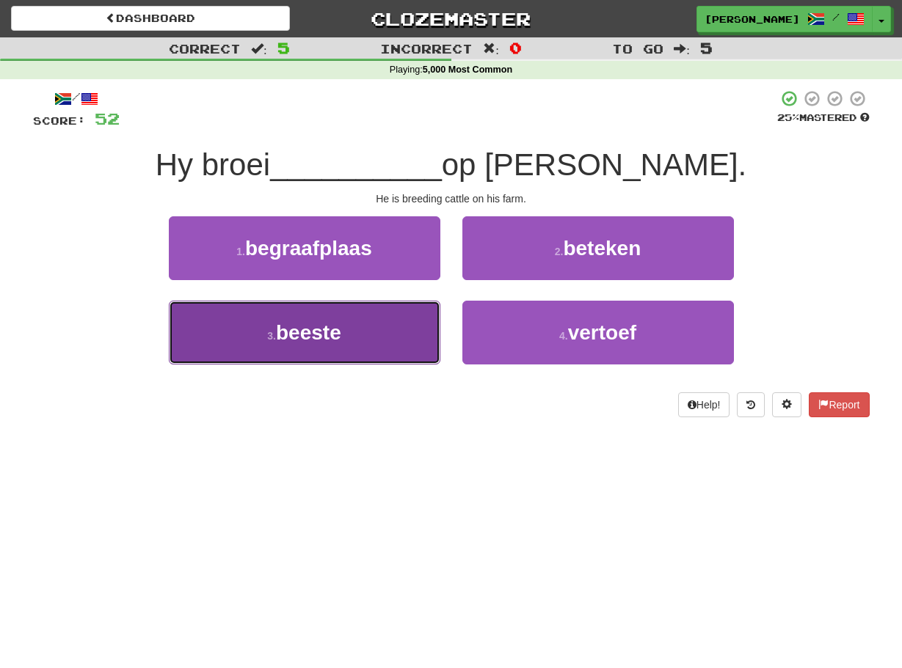
click at [428, 332] on button "3 . beeste" at bounding box center [304, 333] width 271 height 64
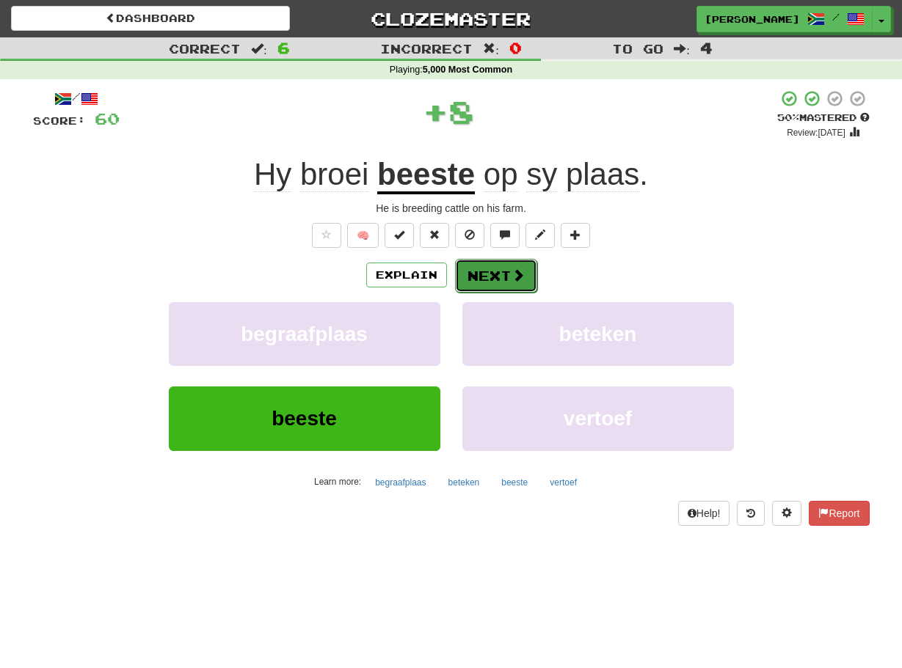
click at [469, 269] on button "Next" at bounding box center [496, 276] width 82 height 34
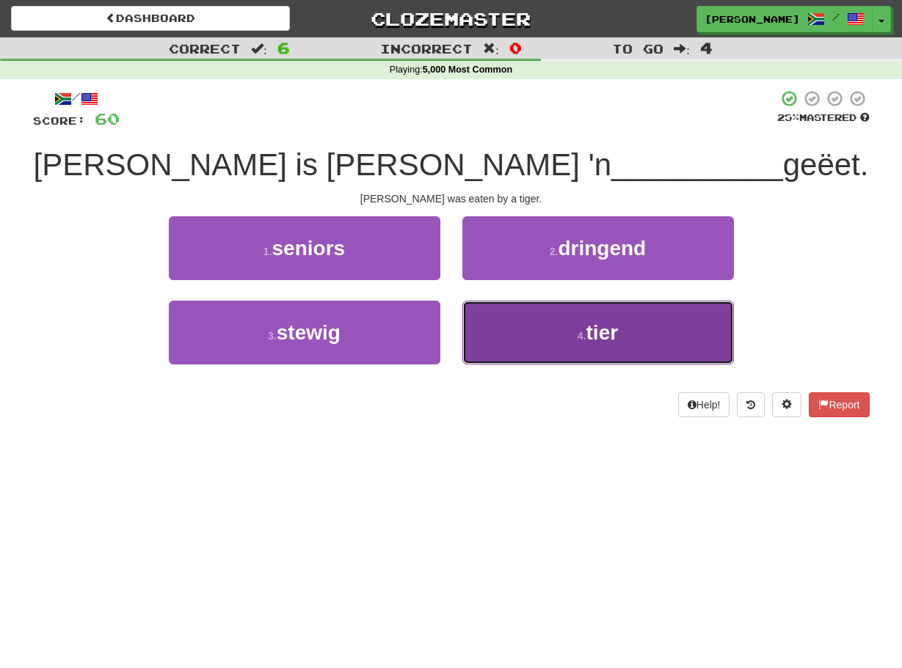
click at [492, 315] on button "4 . tier" at bounding box center [597, 333] width 271 height 64
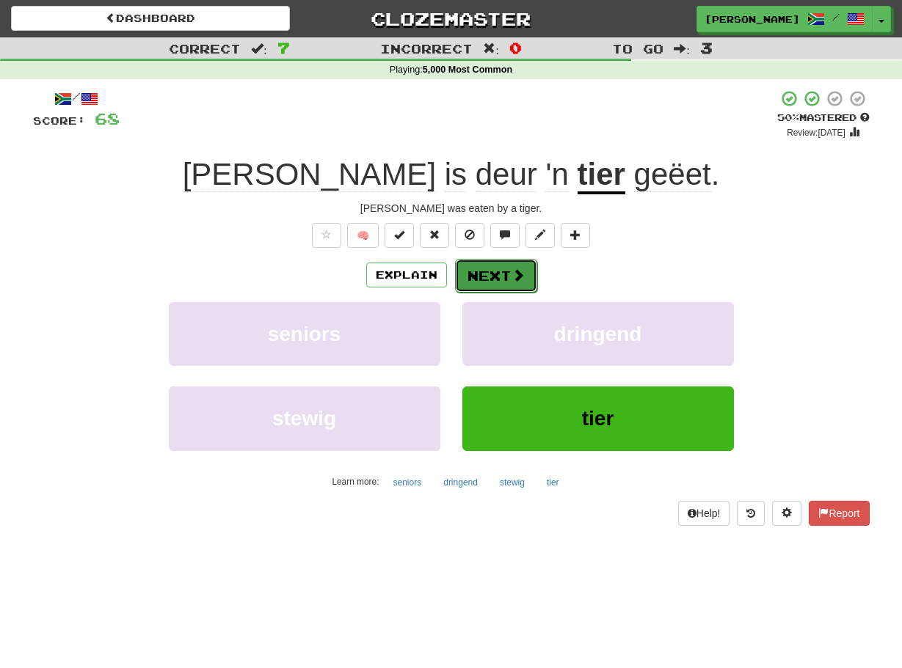
click at [478, 277] on button "Next" at bounding box center [496, 276] width 82 height 34
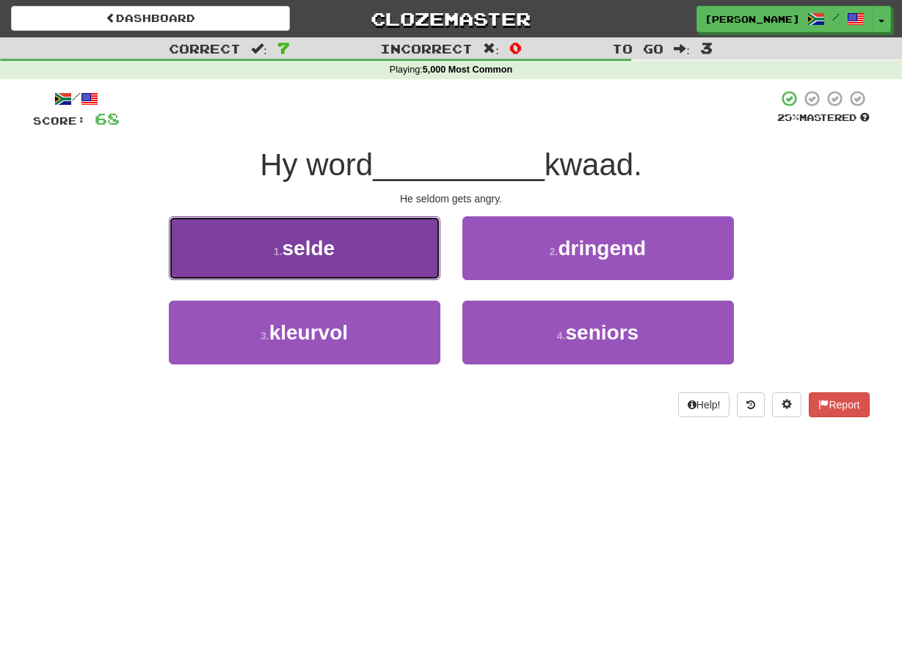
click at [422, 260] on button "1 . selde" at bounding box center [304, 248] width 271 height 64
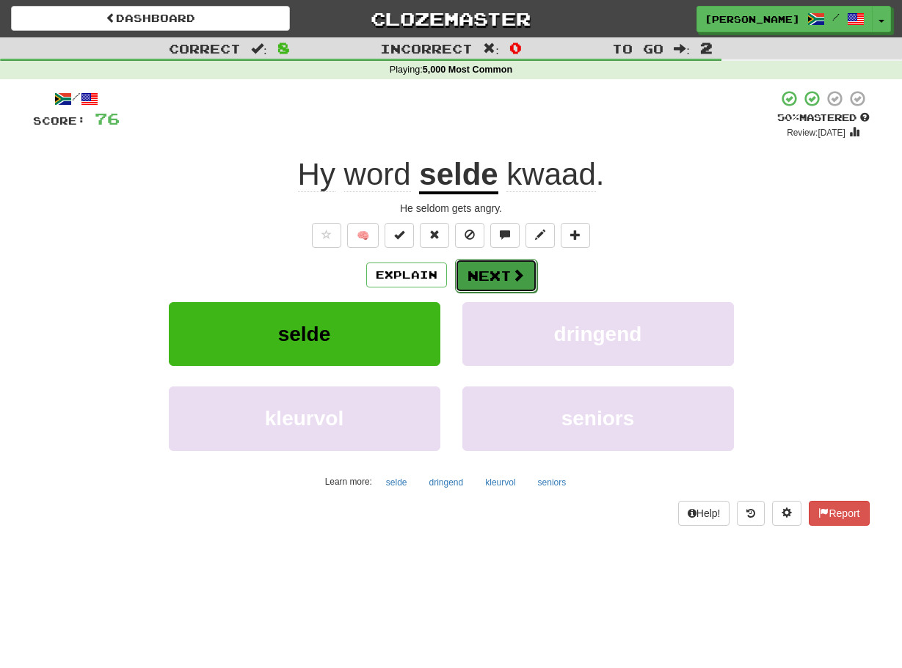
click at [462, 274] on button "Next" at bounding box center [496, 276] width 82 height 34
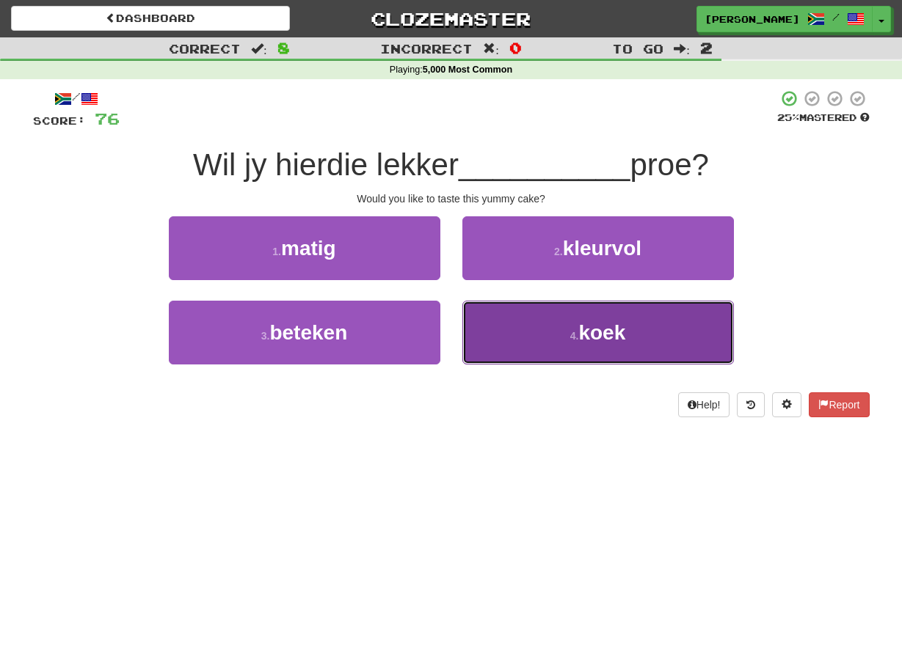
click at [480, 324] on button "4 . koek" at bounding box center [597, 333] width 271 height 64
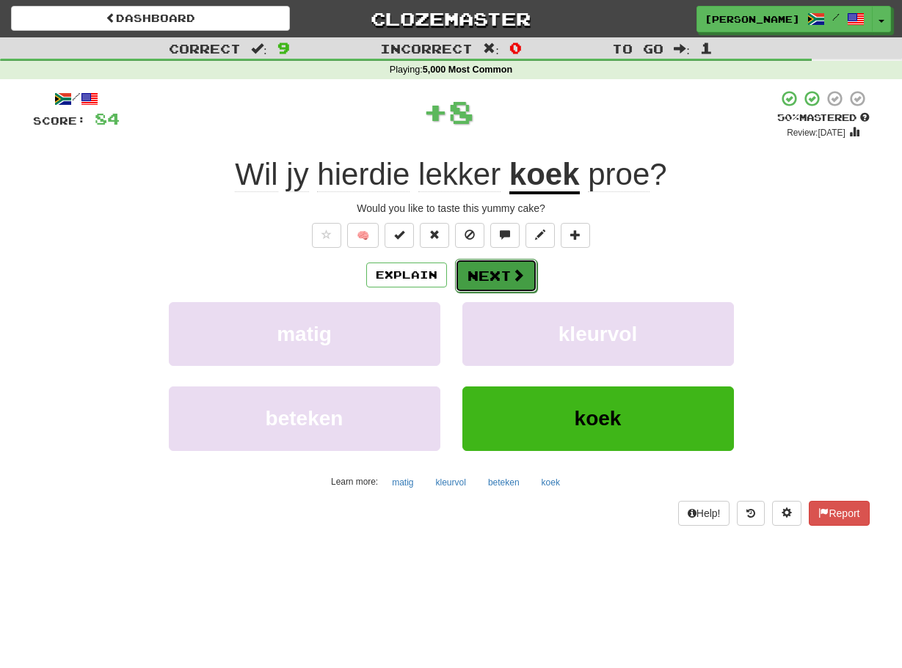
click at [470, 278] on button "Next" at bounding box center [496, 276] width 82 height 34
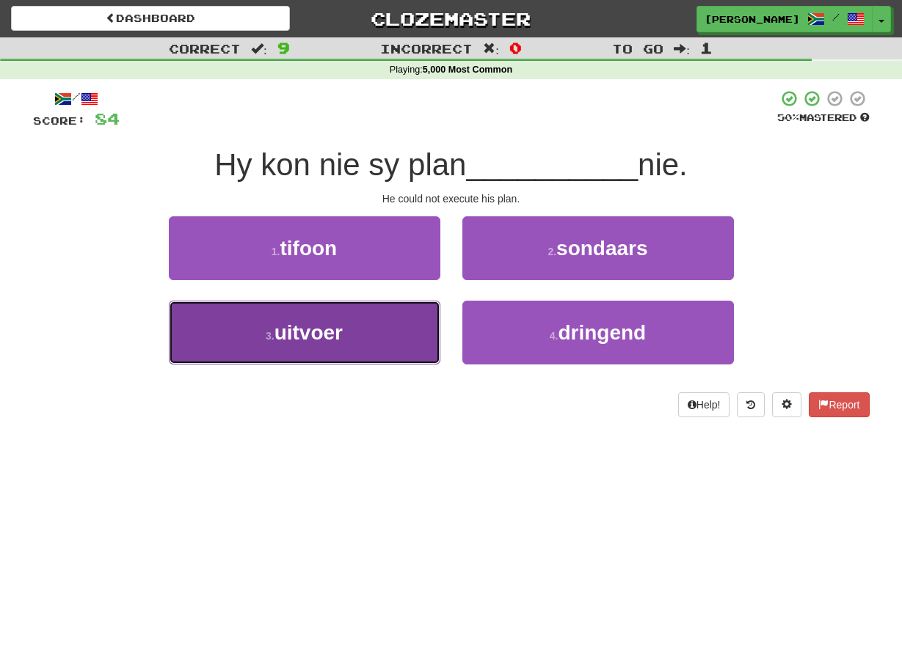
click at [431, 314] on button "3 . uitvoer" at bounding box center [304, 333] width 271 height 64
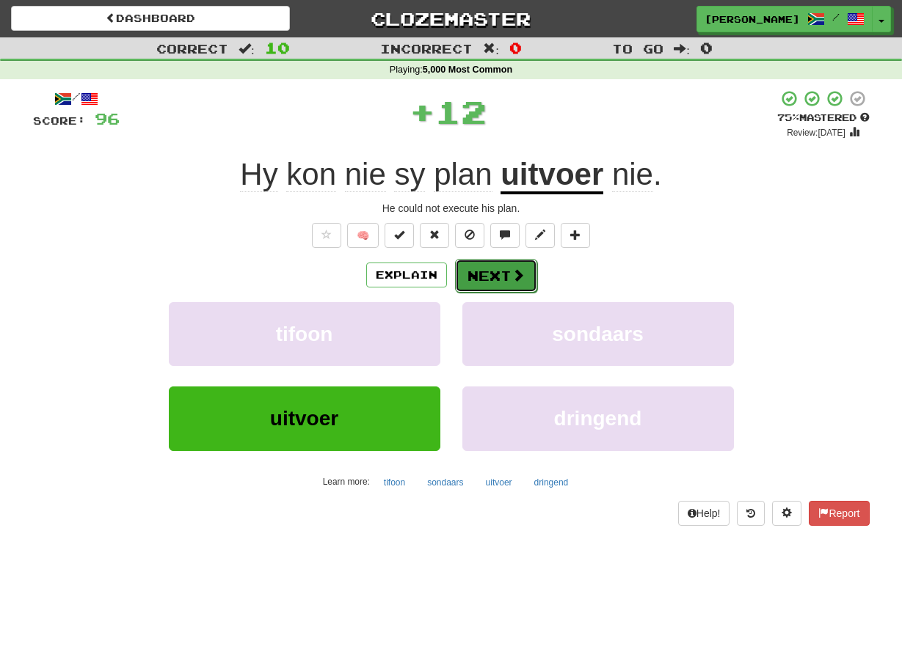
click at [469, 269] on button "Next" at bounding box center [496, 276] width 82 height 34
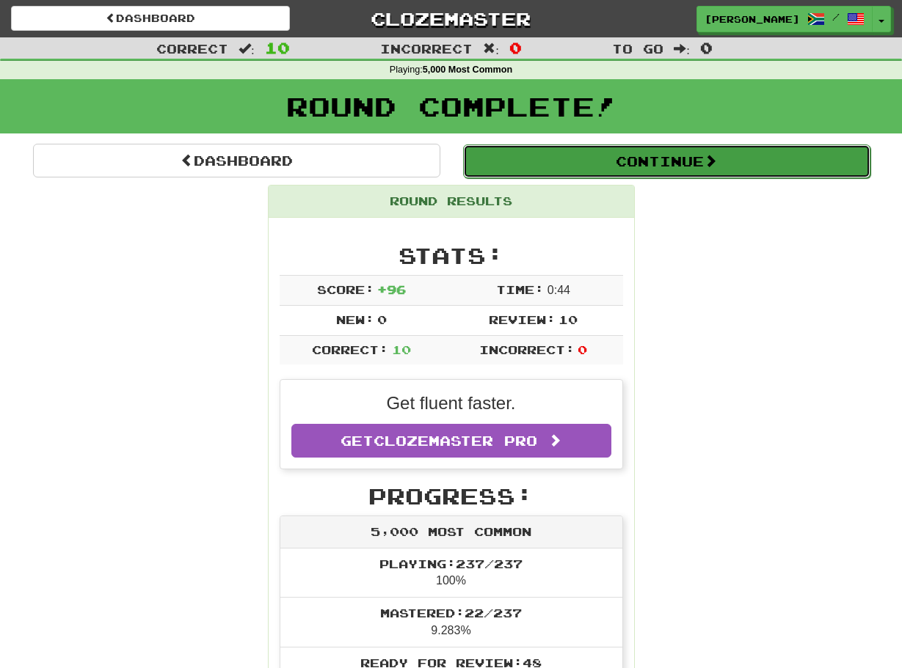
click at [563, 156] on button "Continue" at bounding box center [666, 162] width 407 height 34
